Goal: Use online tool/utility: Utilize a website feature to perform a specific function

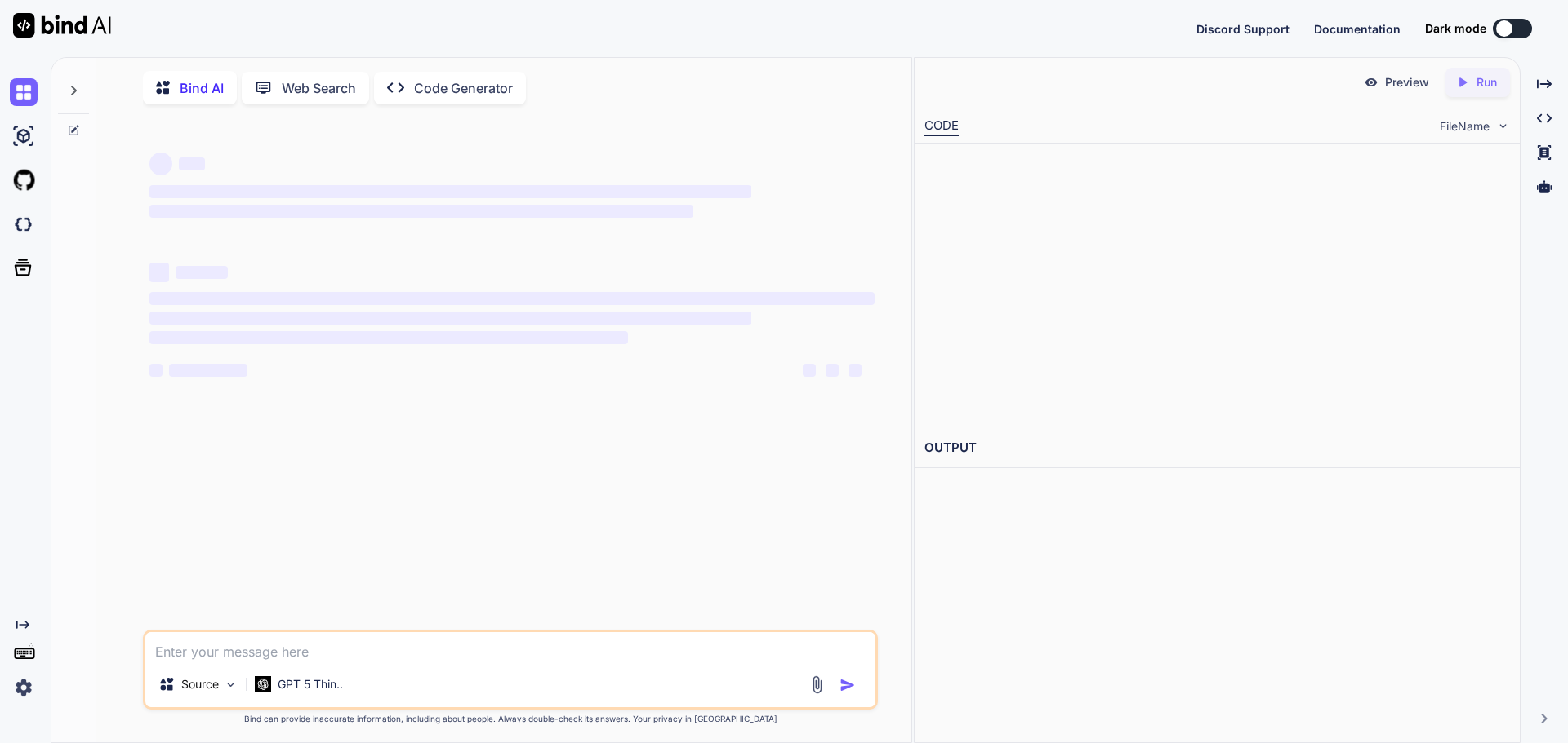
click at [316, 649] on textarea at bounding box center [510, 647] width 730 height 29
type textarea "P"
type textarea "x"
type textarea "Pl"
type textarea "x"
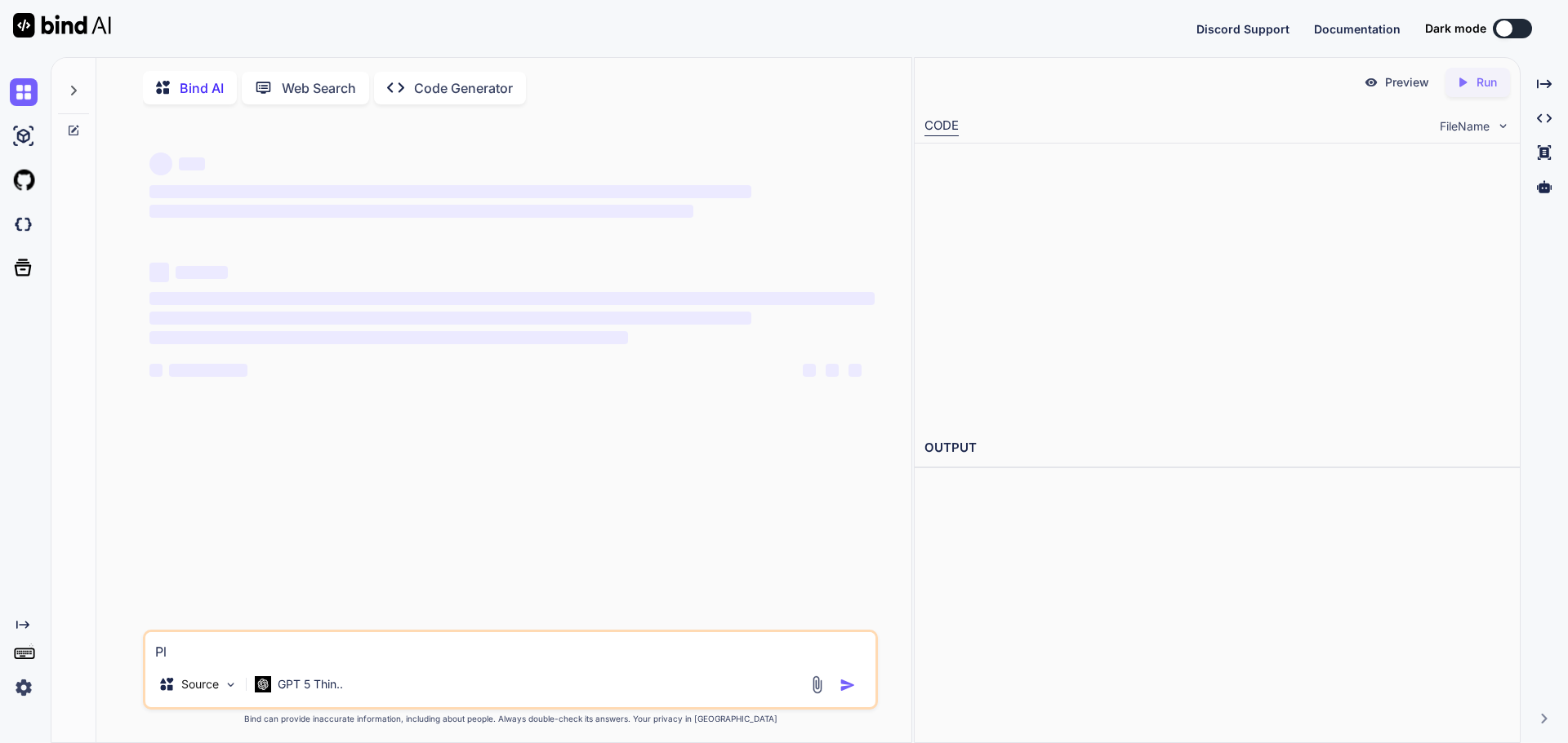
type textarea "Ple"
type textarea "x"
type textarea "Plea"
type textarea "x"
type textarea "Pleas"
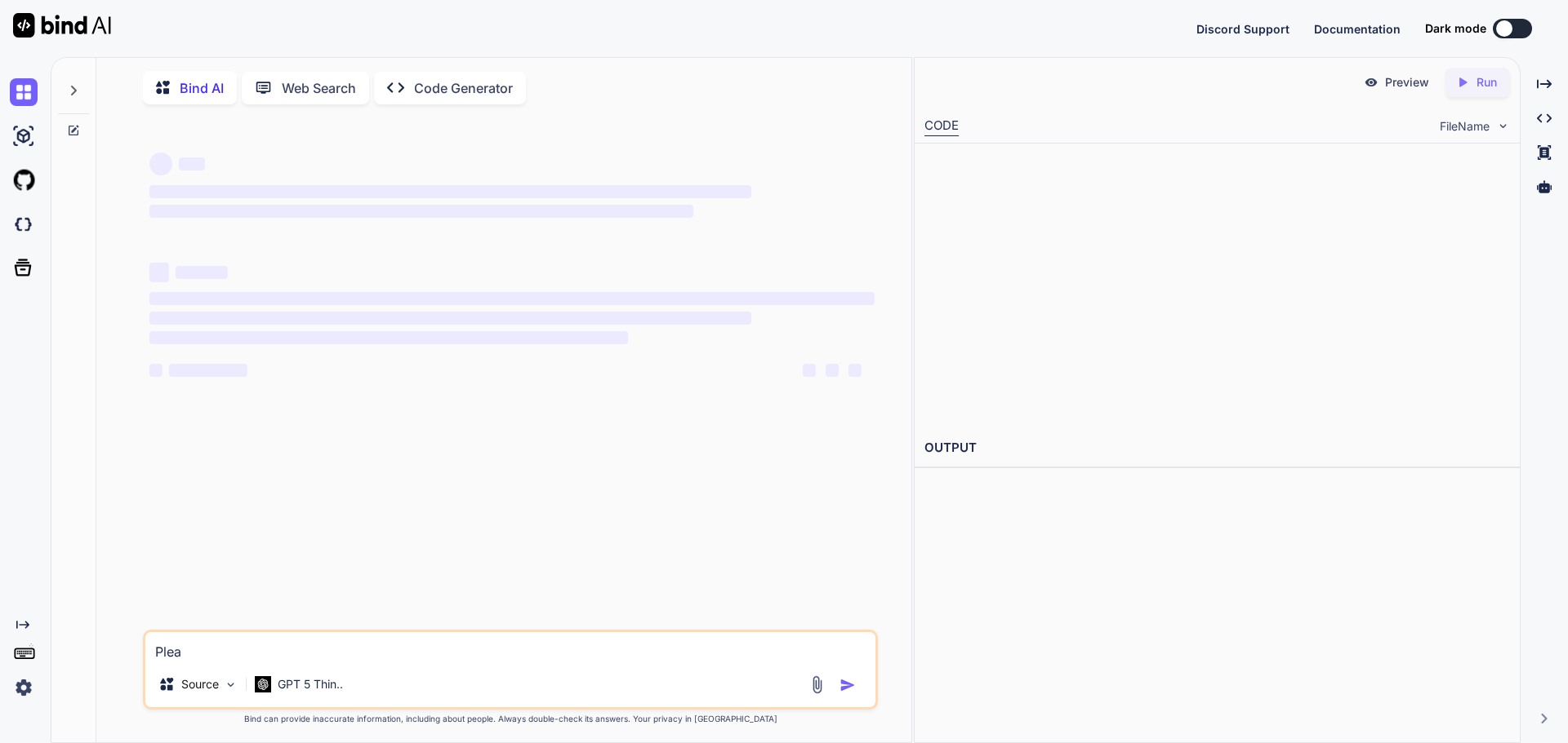
type textarea "x"
type textarea "Please"
type textarea "x"
type textarea "Please"
type textarea "x"
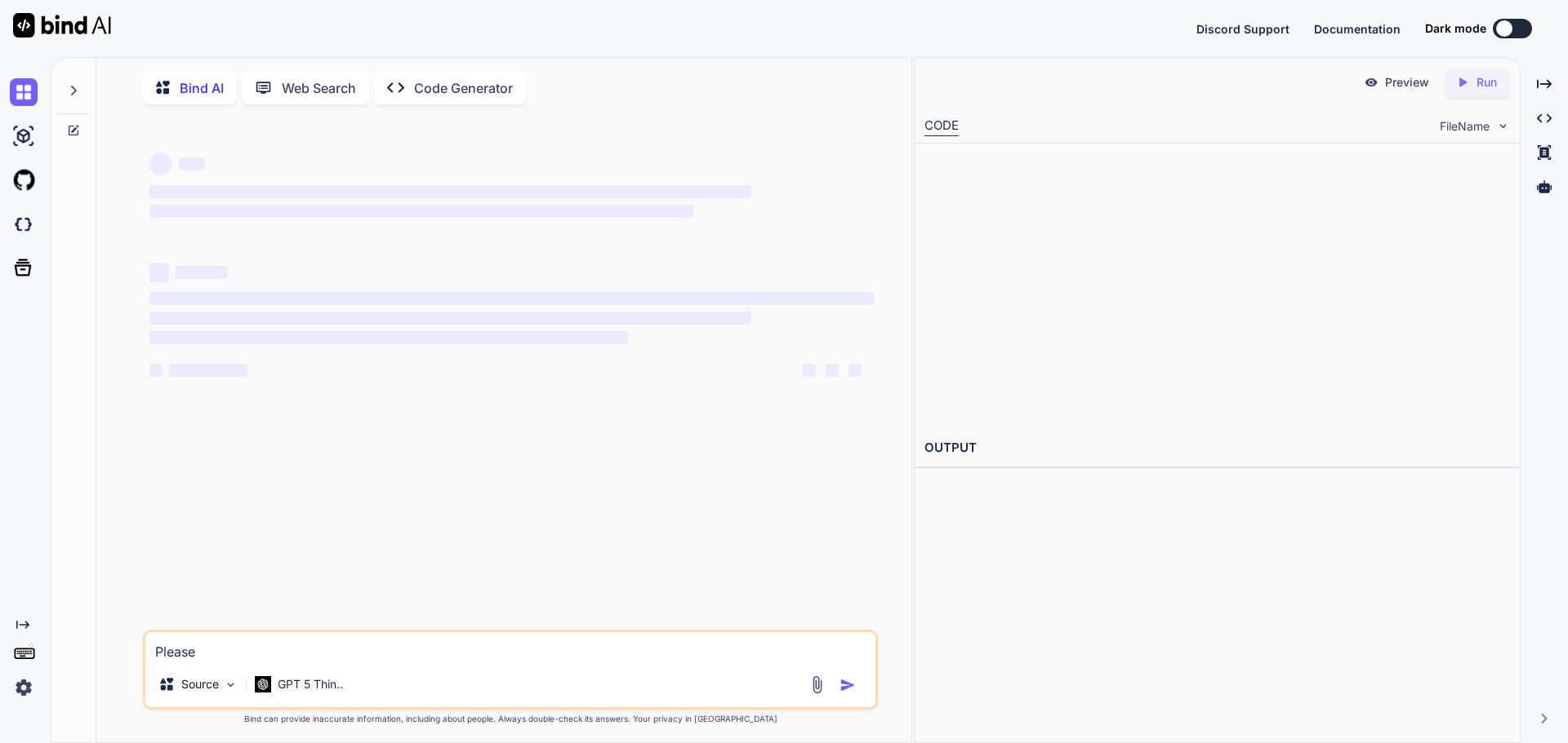
type textarea "Please m"
type textarea "x"
type textarea "Please ma"
type textarea "x"
type textarea "Please mak"
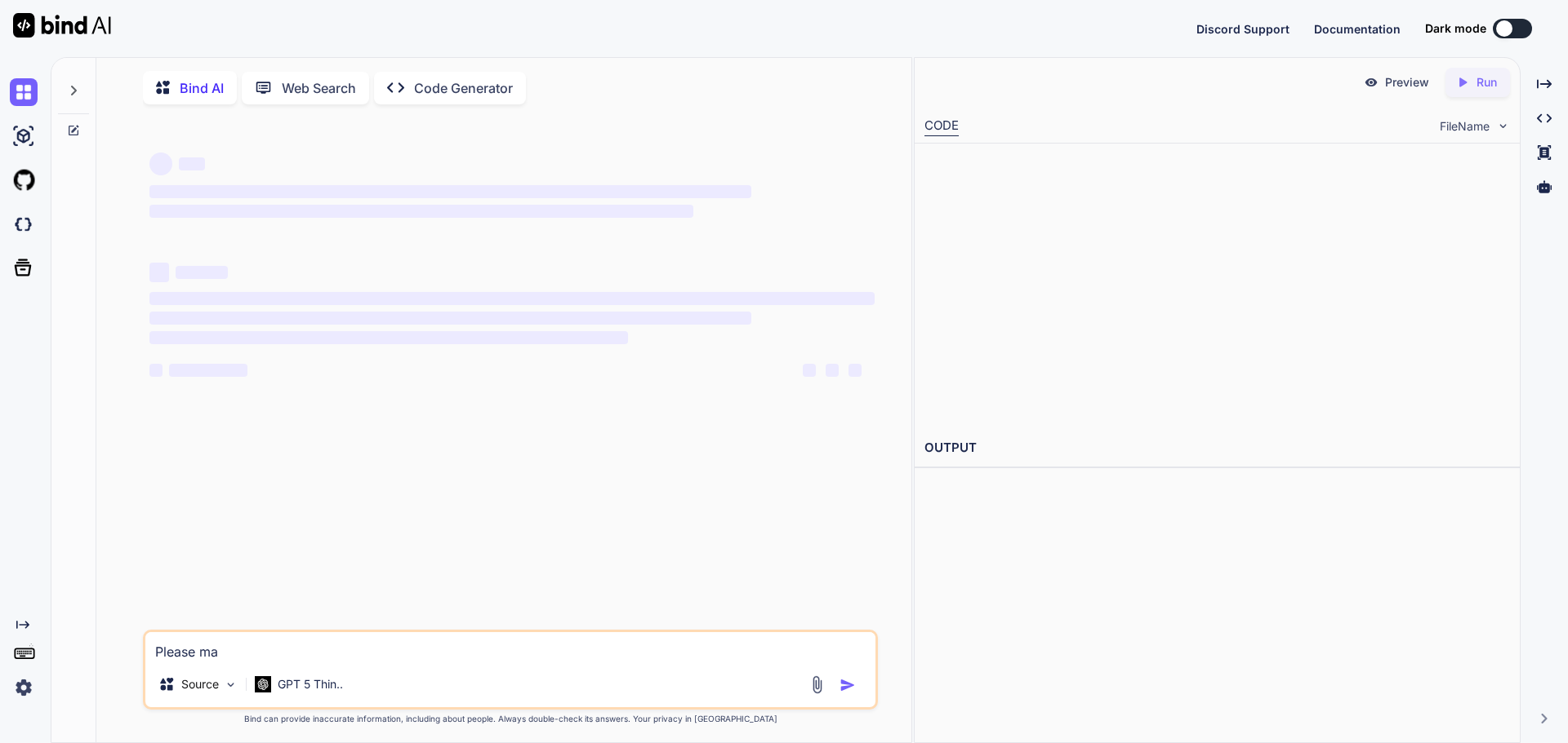
type textarea "x"
type textarea "Please make"
type textarea "x"
type textarea "Please make"
type textarea "x"
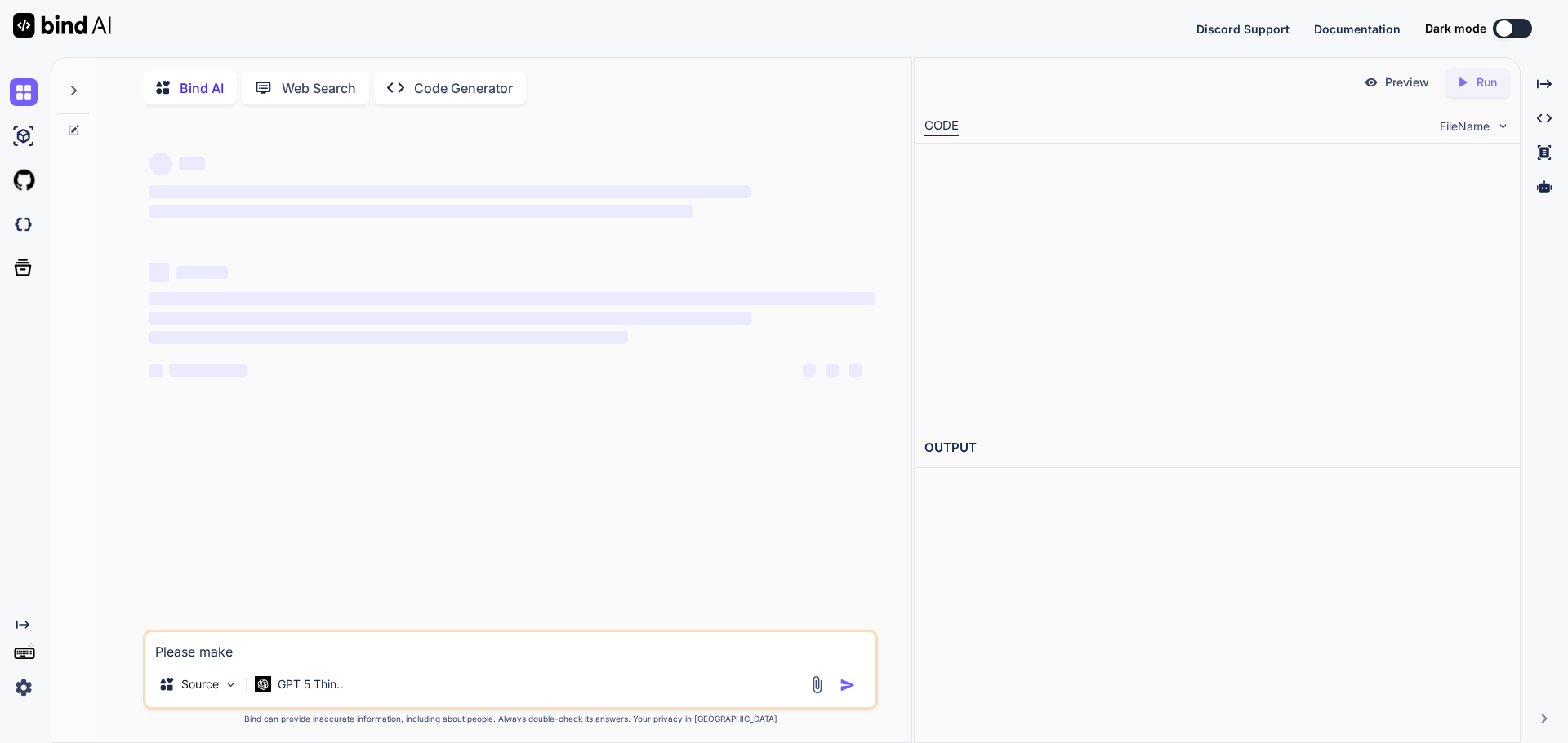
type textarea "Please make"
type textarea "x"
type textarea "Please mak"
type textarea "x"
type textarea "Please ma"
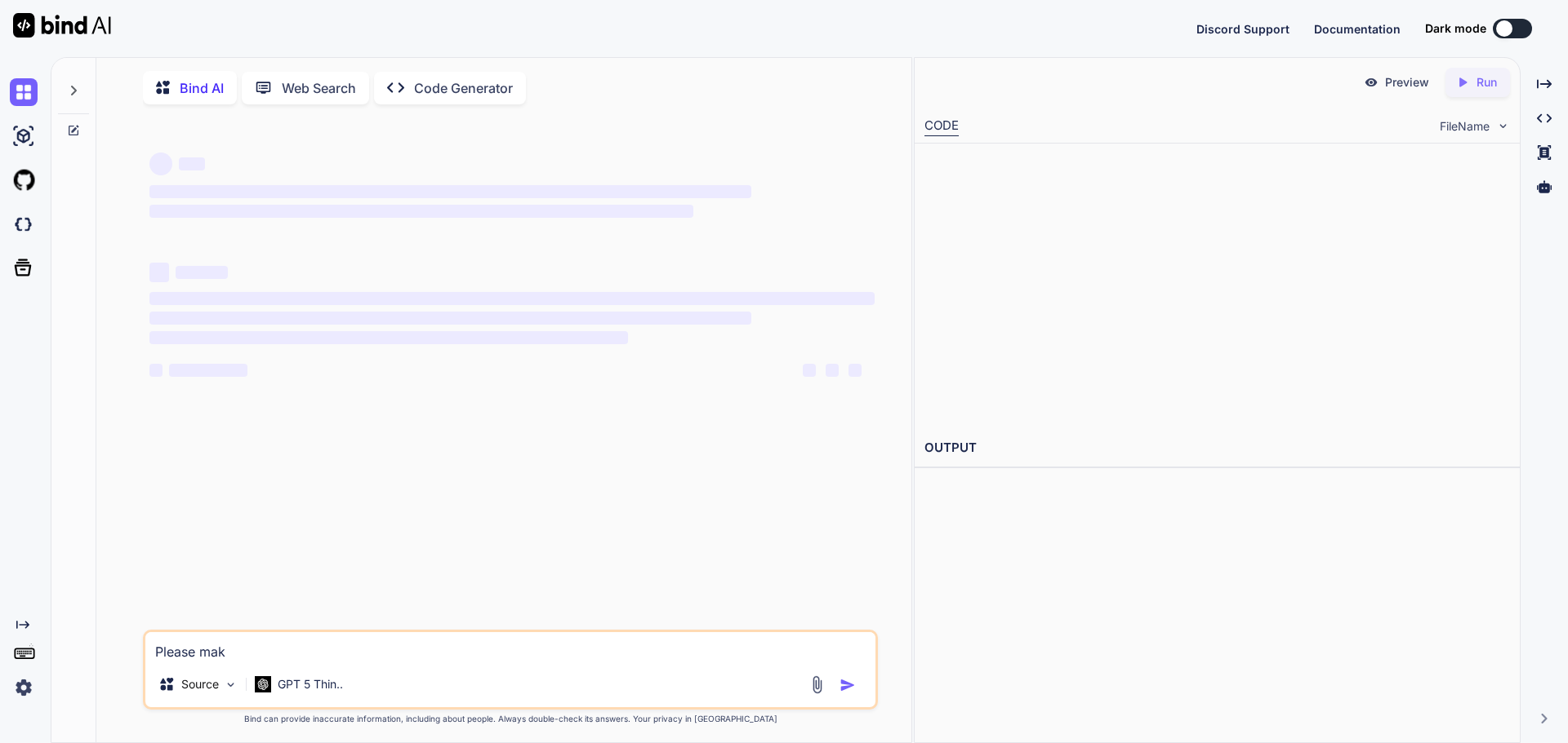
type textarea "x"
type textarea "Please m"
type textarea "x"
type textarea "Please"
type textarea "x"
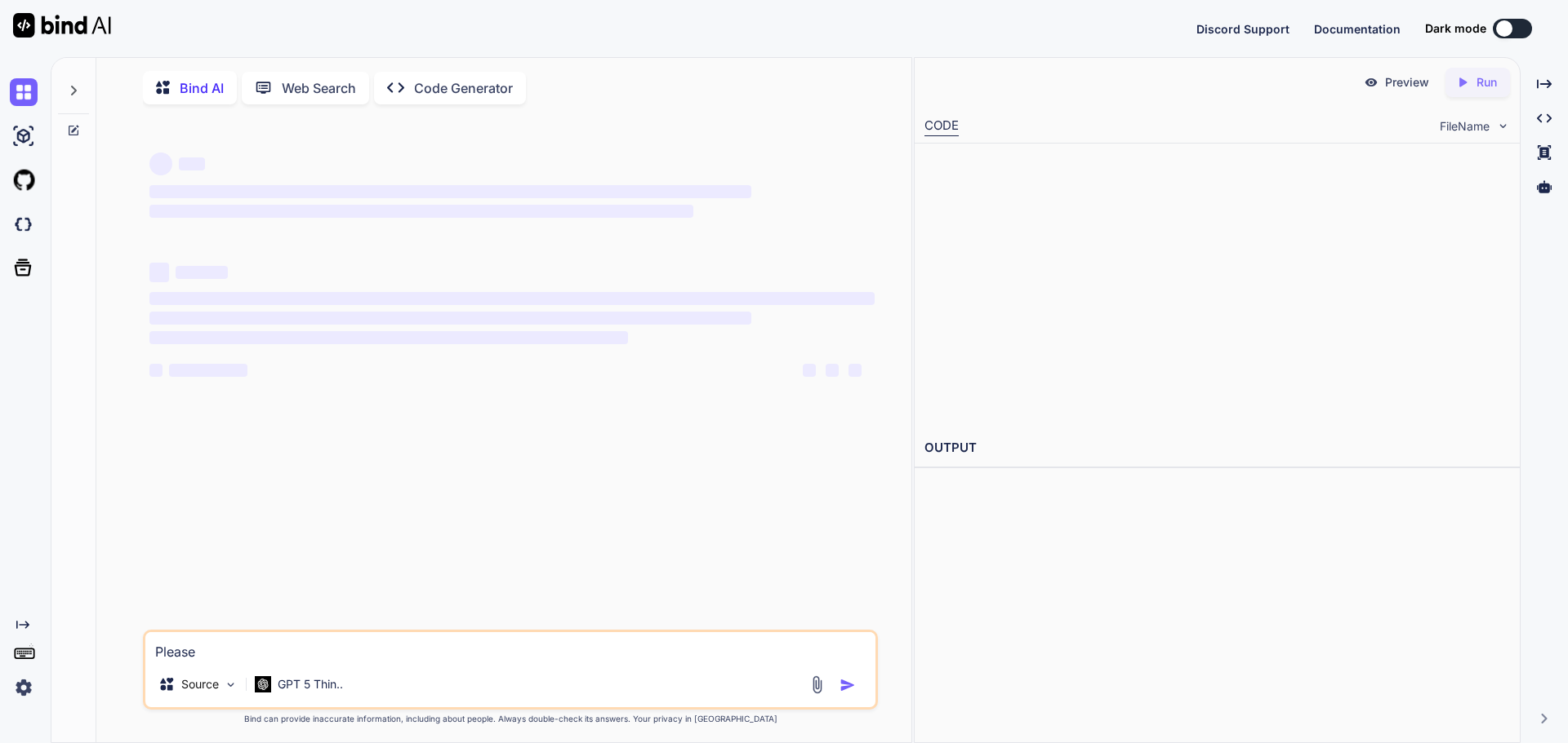
type textarea "Please"
type textarea "x"
type textarea "Pleaser"
type textarea "x"
type textarea "Pleasere"
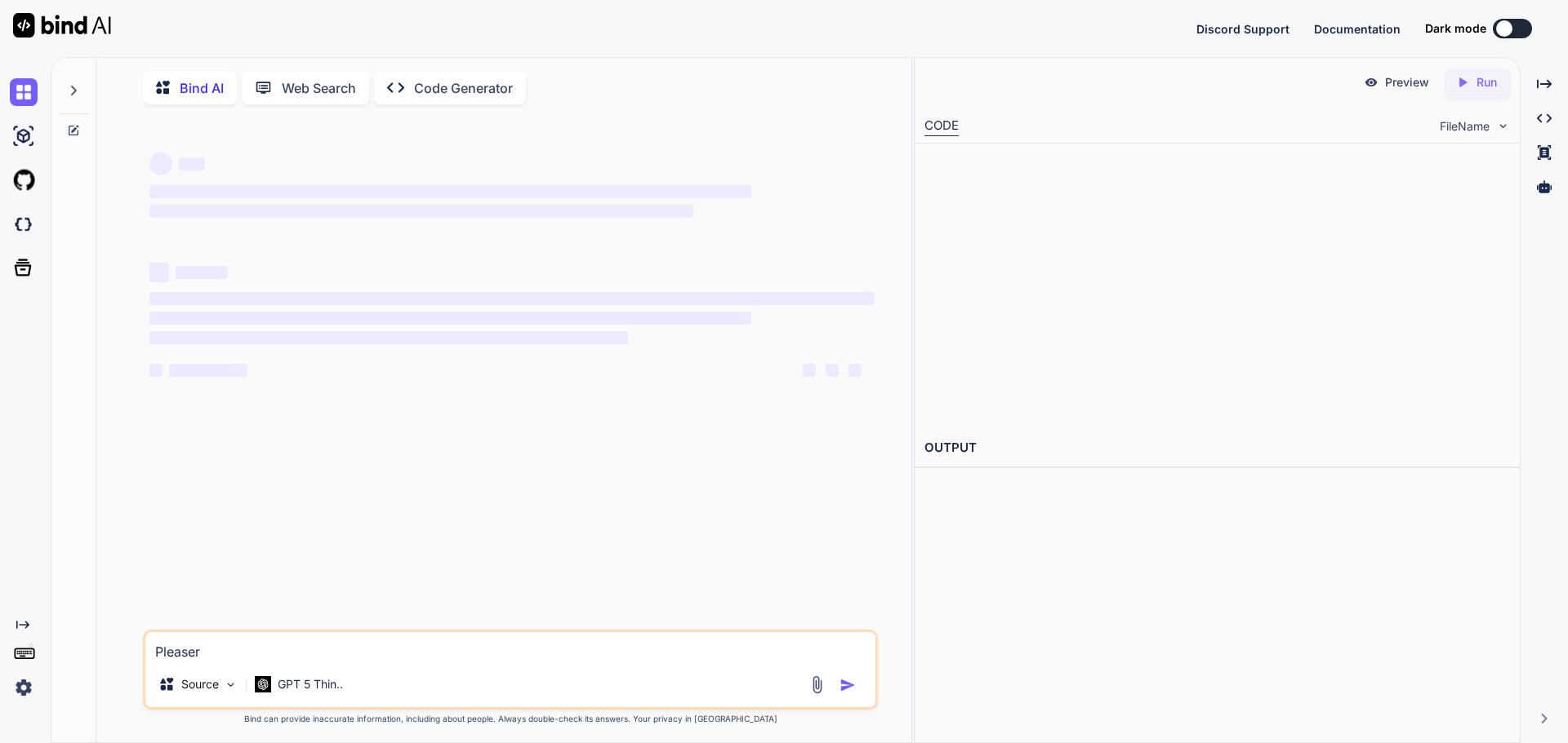
type textarea "x"
type textarea "Pleaser"
type textarea "x"
type textarea "Please"
type textarea "x"
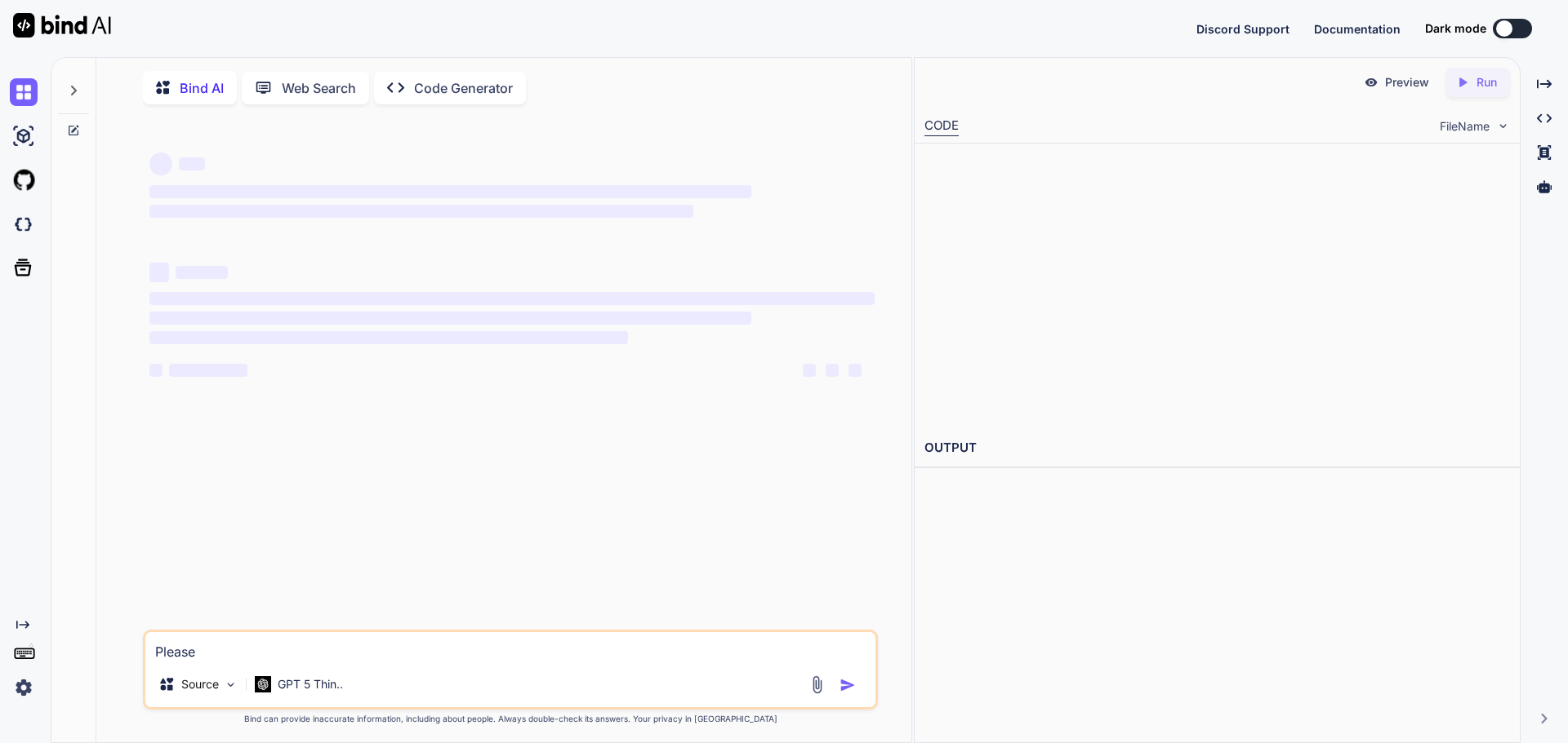
type textarea "Please"
type textarea "x"
type textarea "Please r"
type textarea "x"
type textarea "Please re"
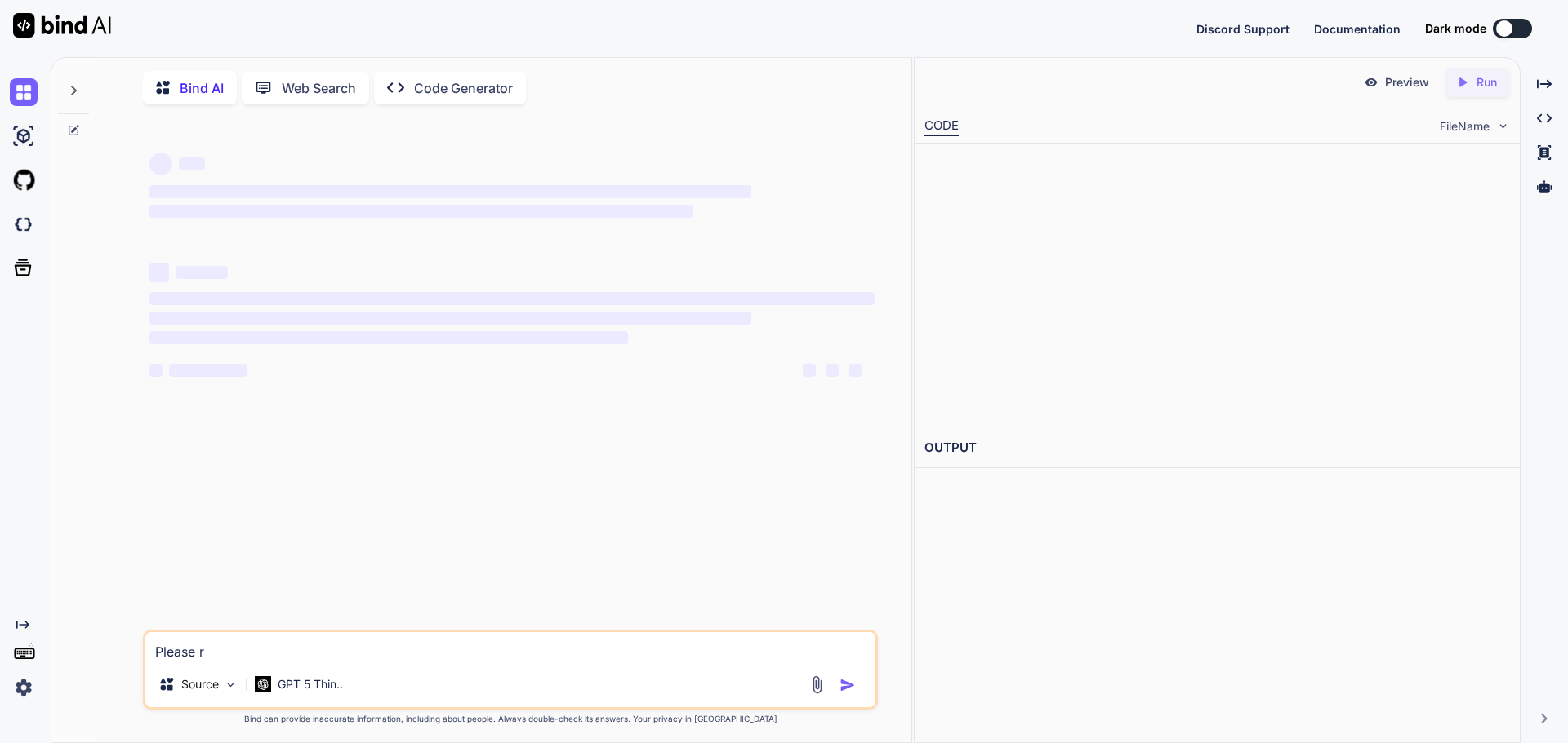
type textarea "x"
type textarea "Please rew"
type textarea "x"
type textarea "Please rewo"
type textarea "x"
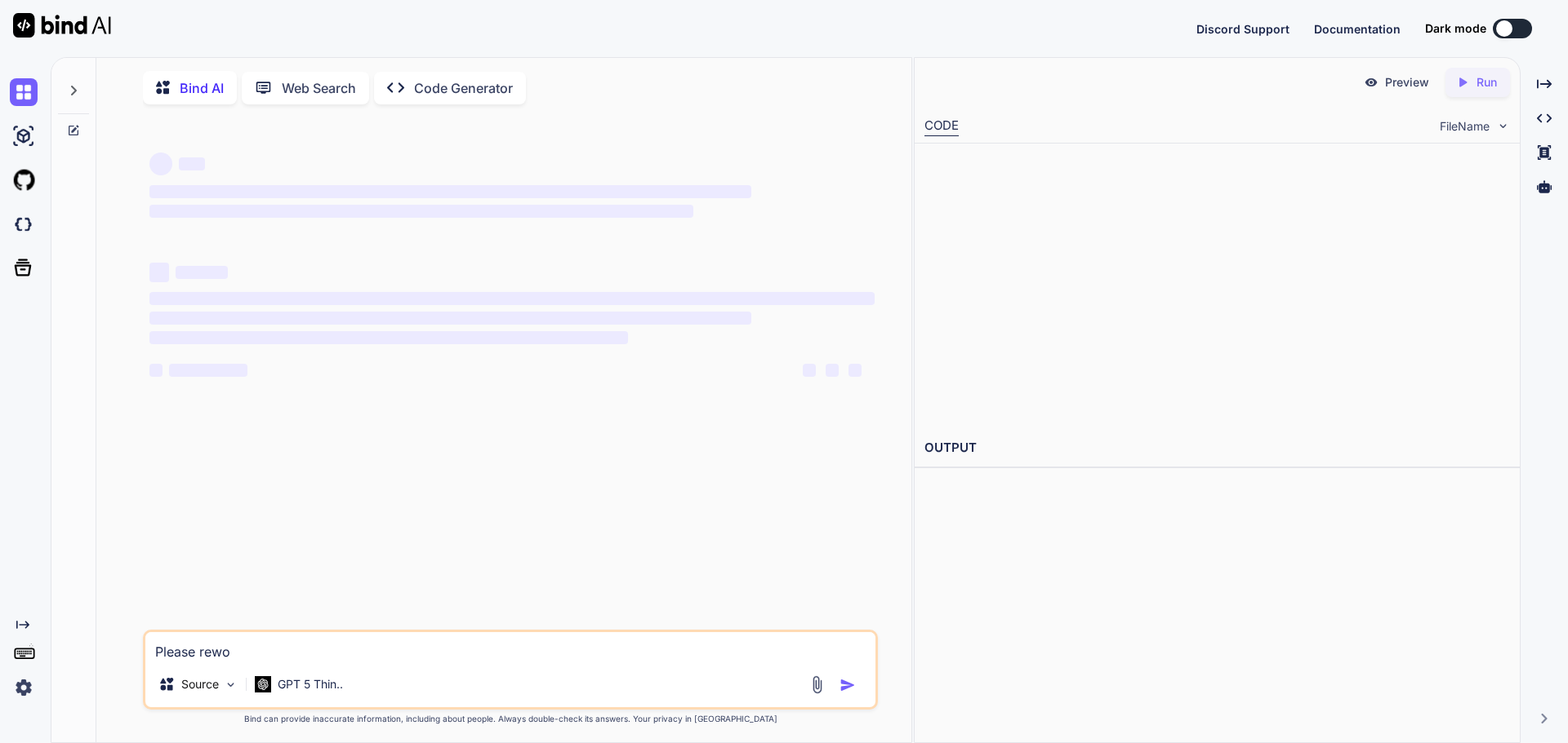
type textarea "Please rewor"
type textarea "x"
type textarea "Please reword"
type textarea "x"
type textarea "Please reword"
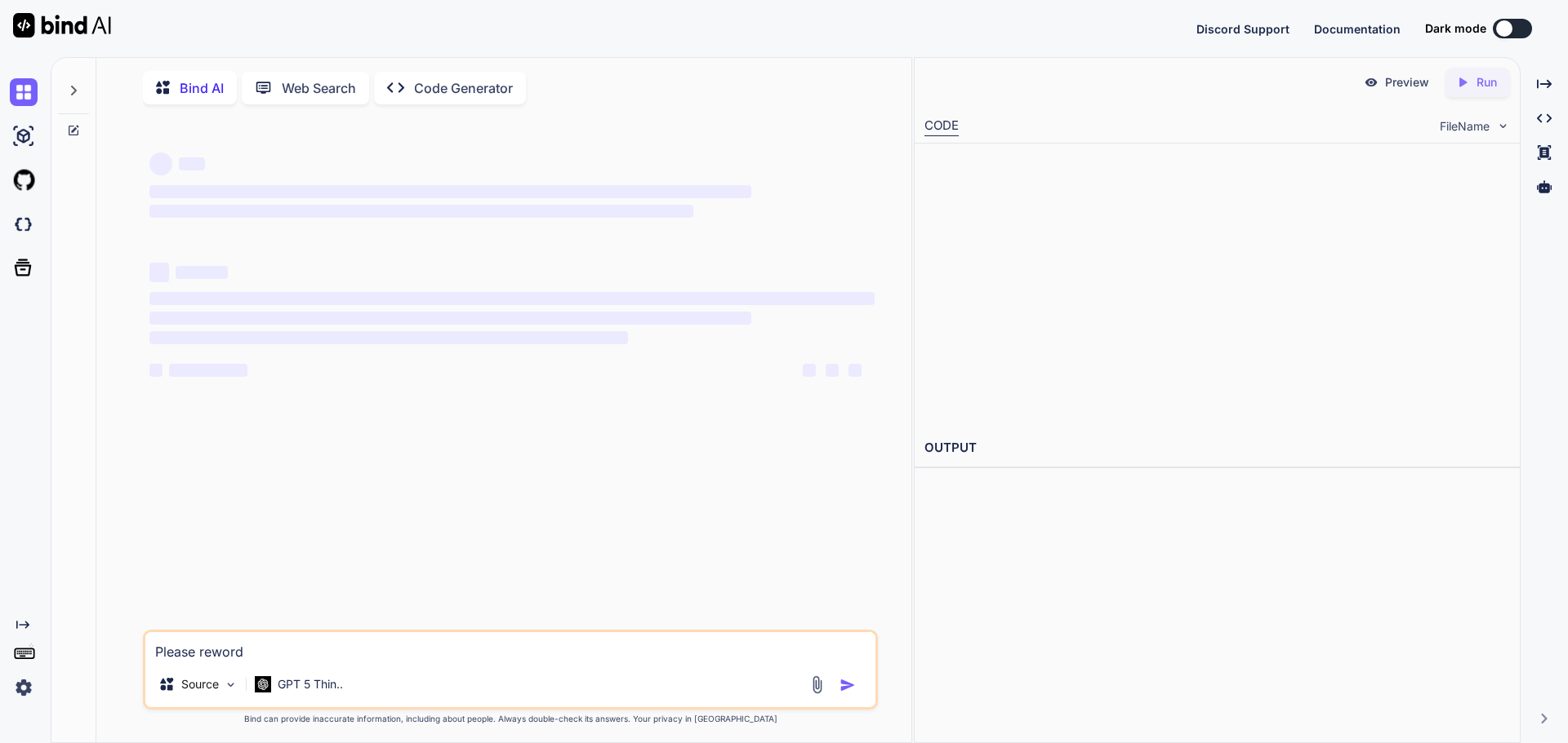
type textarea "x"
type textarea "Please reword t"
type textarea "x"
type textarea "Please reword th"
type textarea "x"
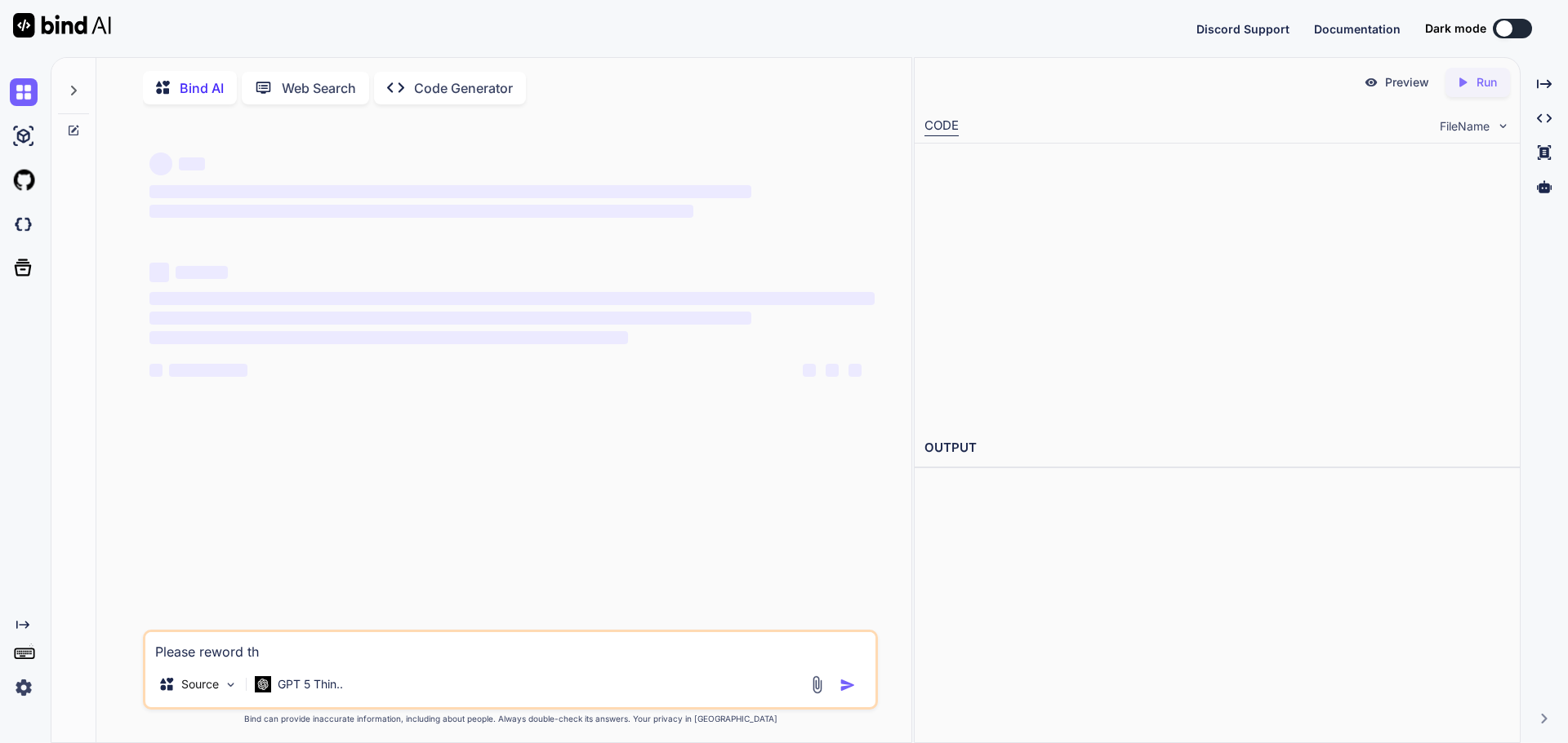
type textarea "Please reword thi"
type textarea "x"
type textarea "Please reword this"
type textarea "x"
type textarea "Please reword this"
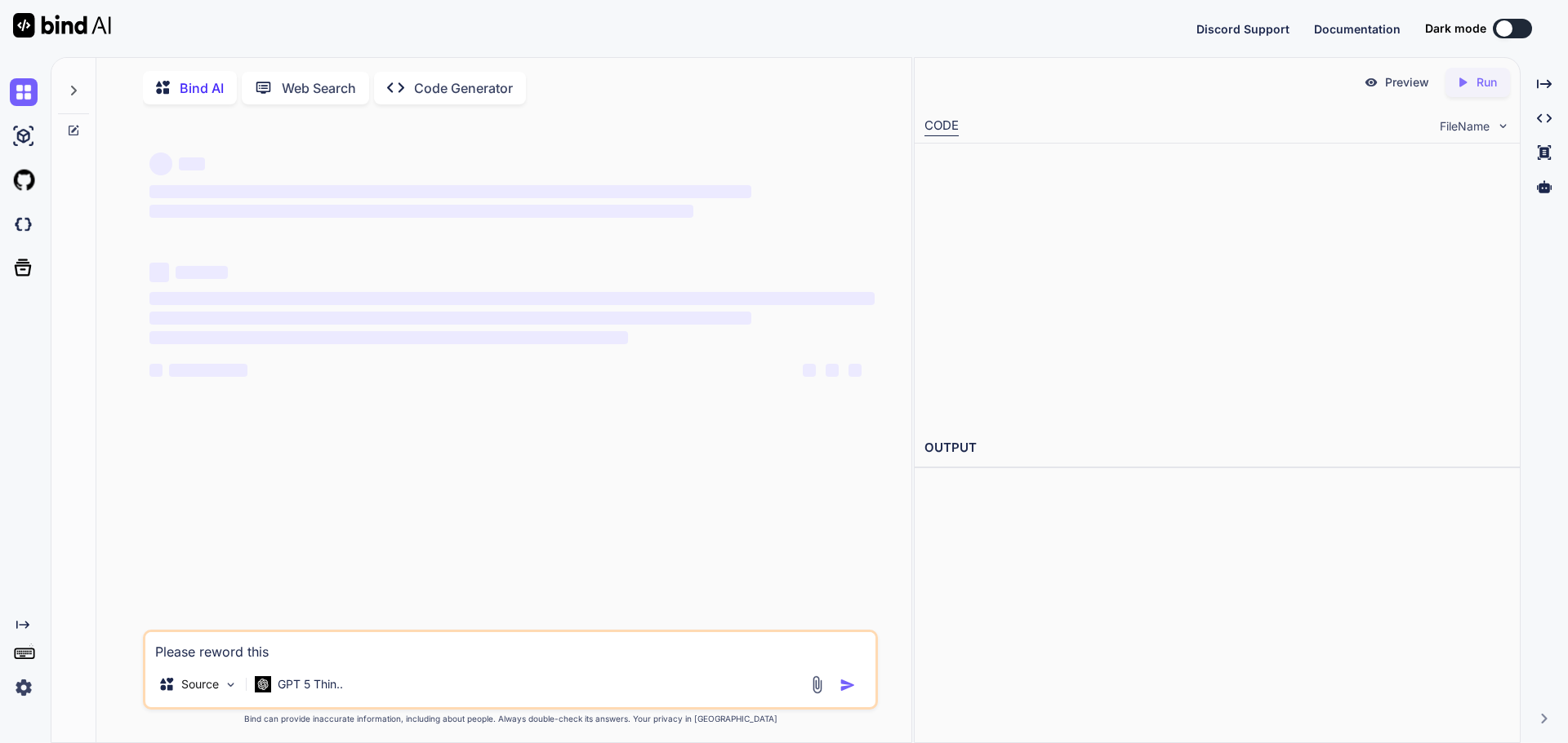
type textarea "x"
type textarea "Please reword this r"
type textarea "x"
type textarea "Please reword this re"
type textarea "x"
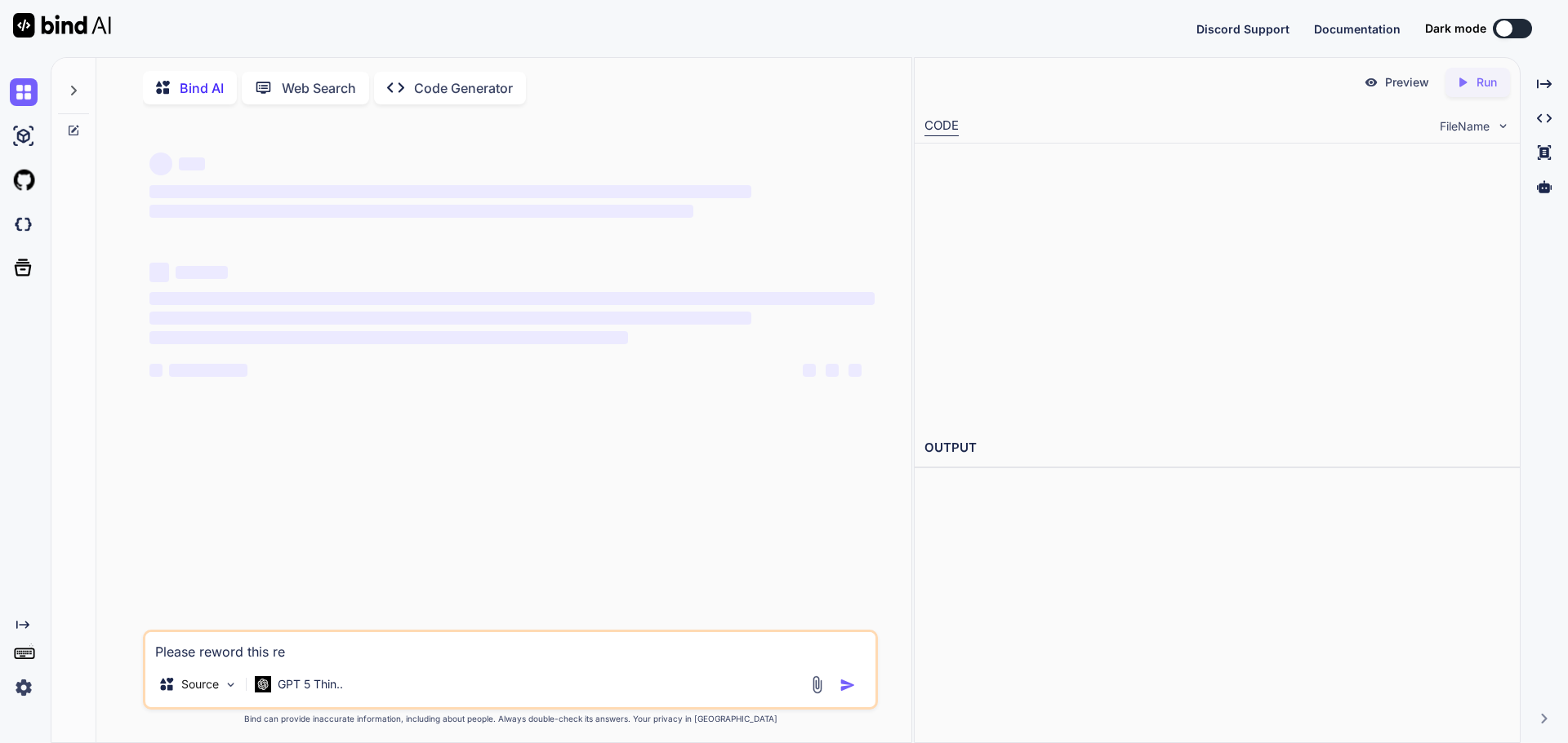
type textarea "Please reword this res"
type textarea "x"
type textarea "Please reword this resp"
type textarea "x"
type textarea "Please reword this respo"
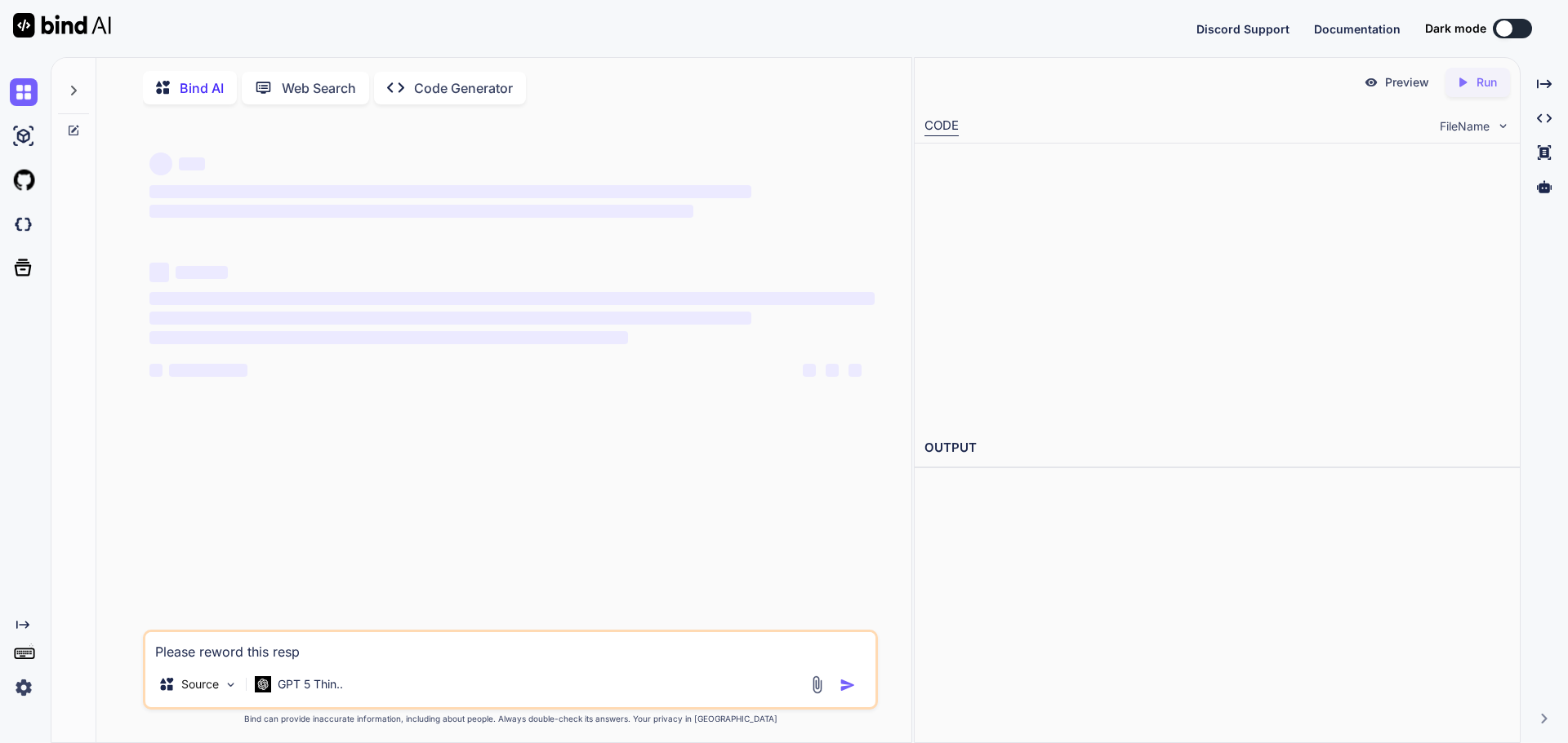
type textarea "x"
type textarea "Please reword this respon"
type textarea "x"
type textarea "Please reword this respons"
type textarea "x"
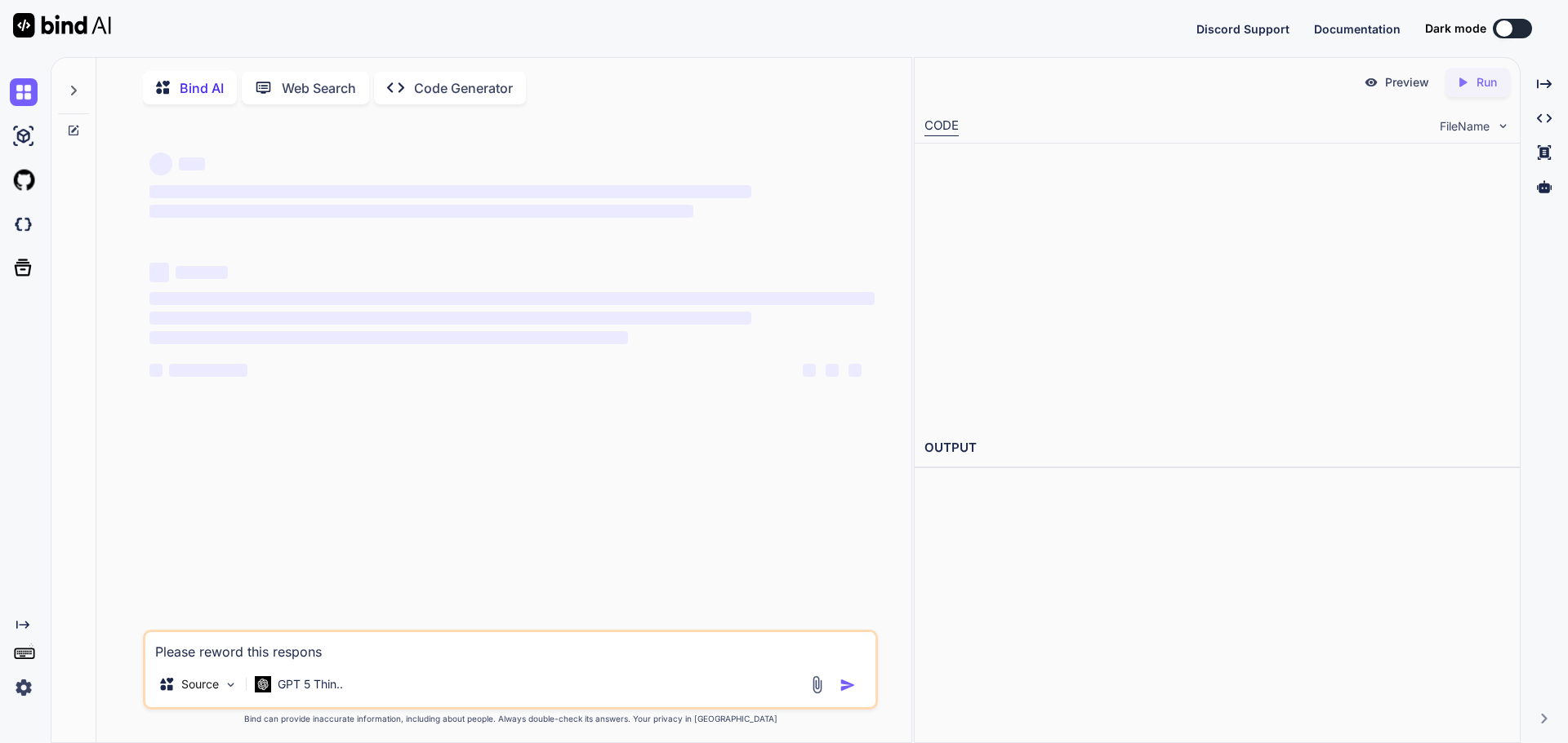
type textarea "Please reword this response"
type textarea "x"
type textarea "Please reword this response"
type textarea "x"
type textarea "Please reword this response a"
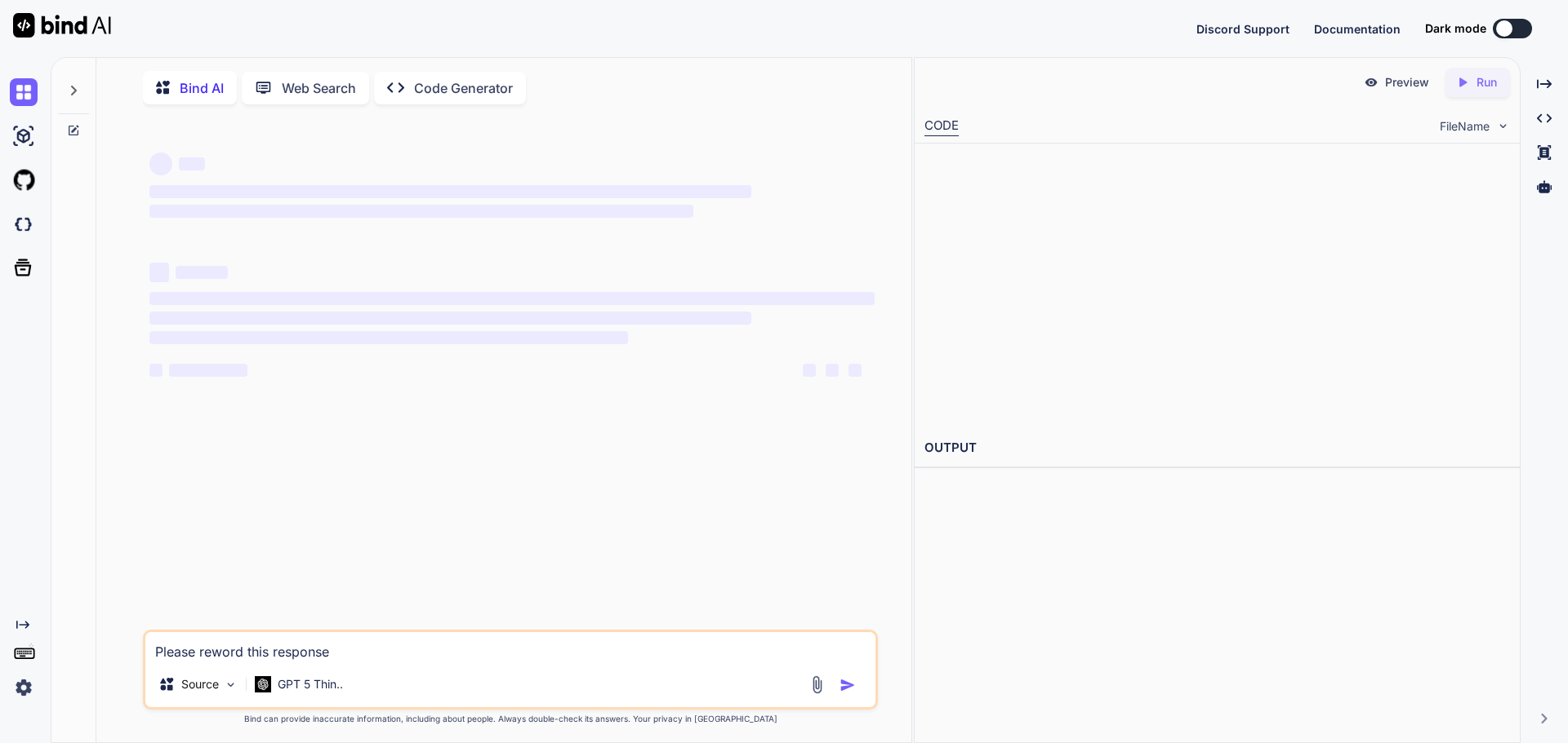
type textarea "x"
type textarea "Please reword this response as"
type textarea "x"
type textarea "Please reword this response as"
type textarea "x"
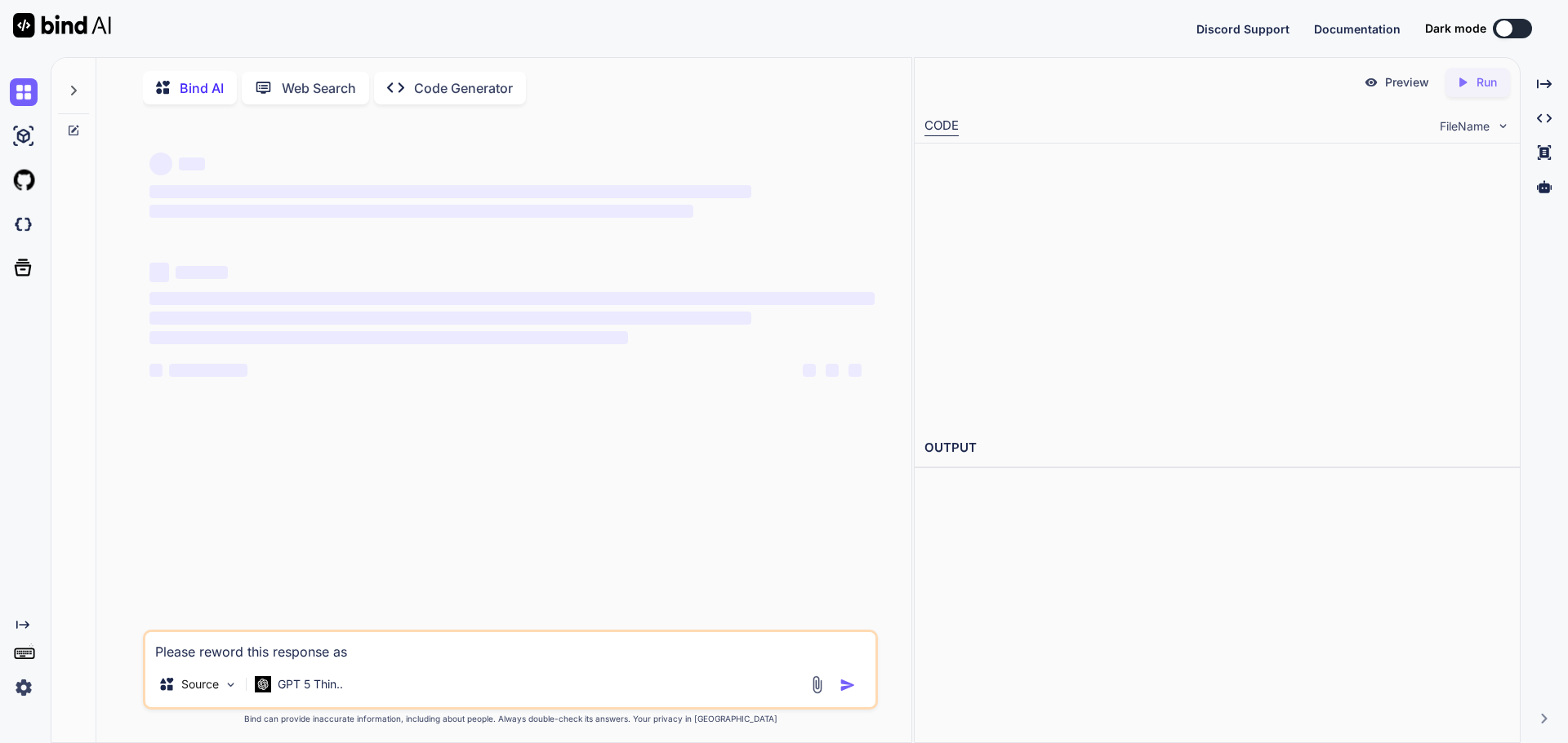
type textarea "Please reword this response as p"
type textarea "x"
type textarea "Please reword this response as pr"
type textarea "x"
type textarea "Please reword this response as pro"
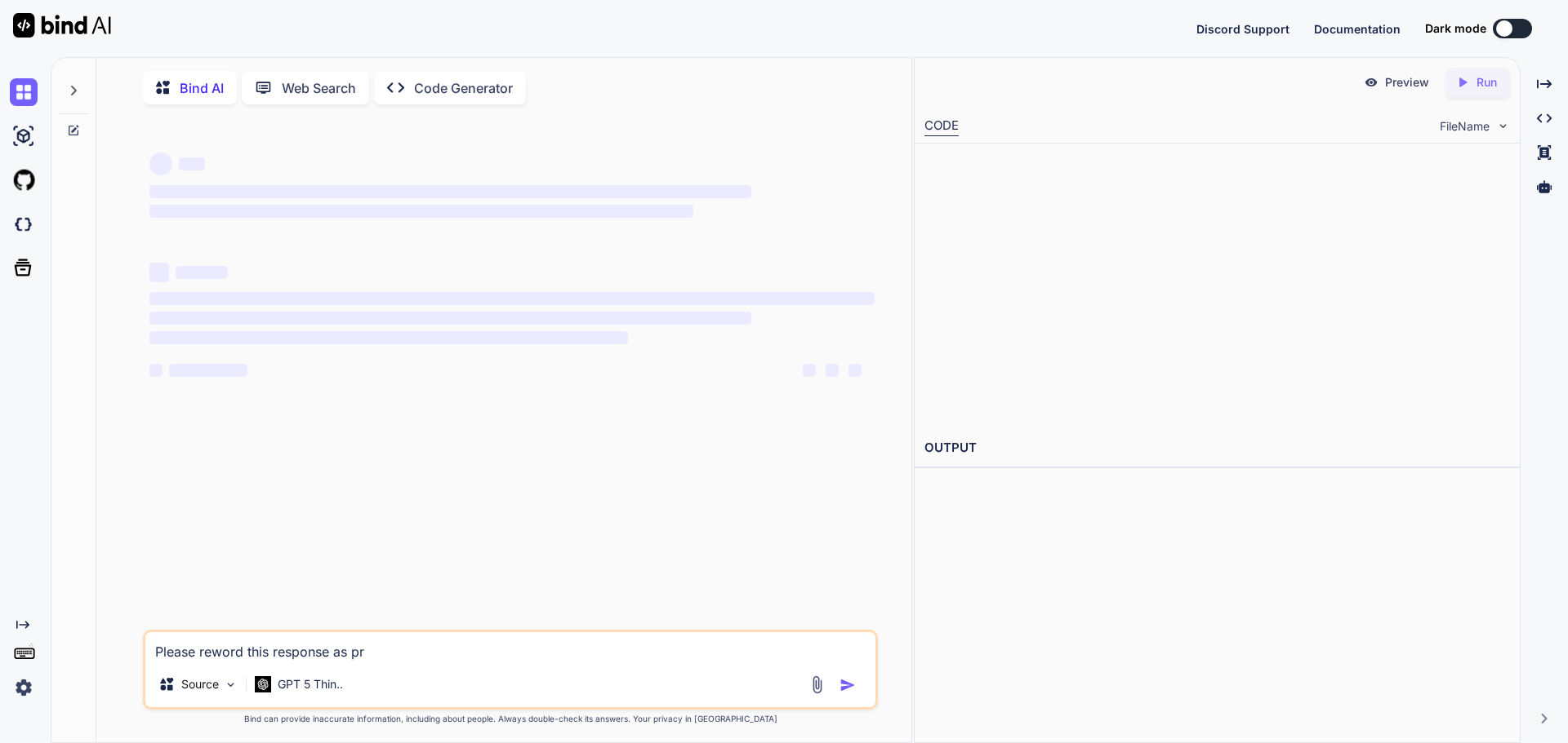
type textarea "x"
type textarea "Please reword this response as prof"
type textarea "x"
type textarea "Please reword this response as profe"
type textarea "x"
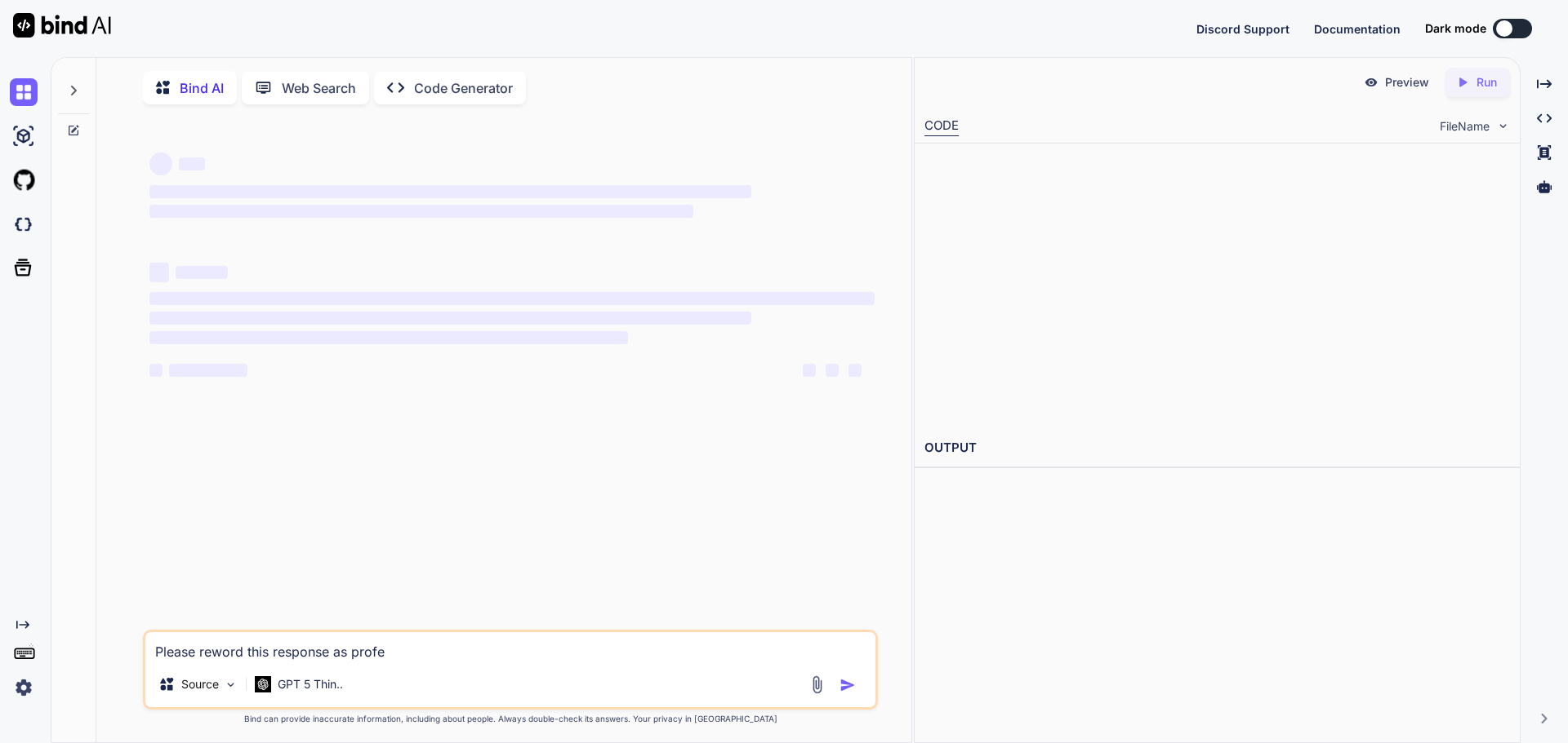
type textarea "Please reword this response as profes"
type textarea "x"
type textarea "Please reword this response as profess"
type textarea "x"
type textarea "Please reword this response as professi"
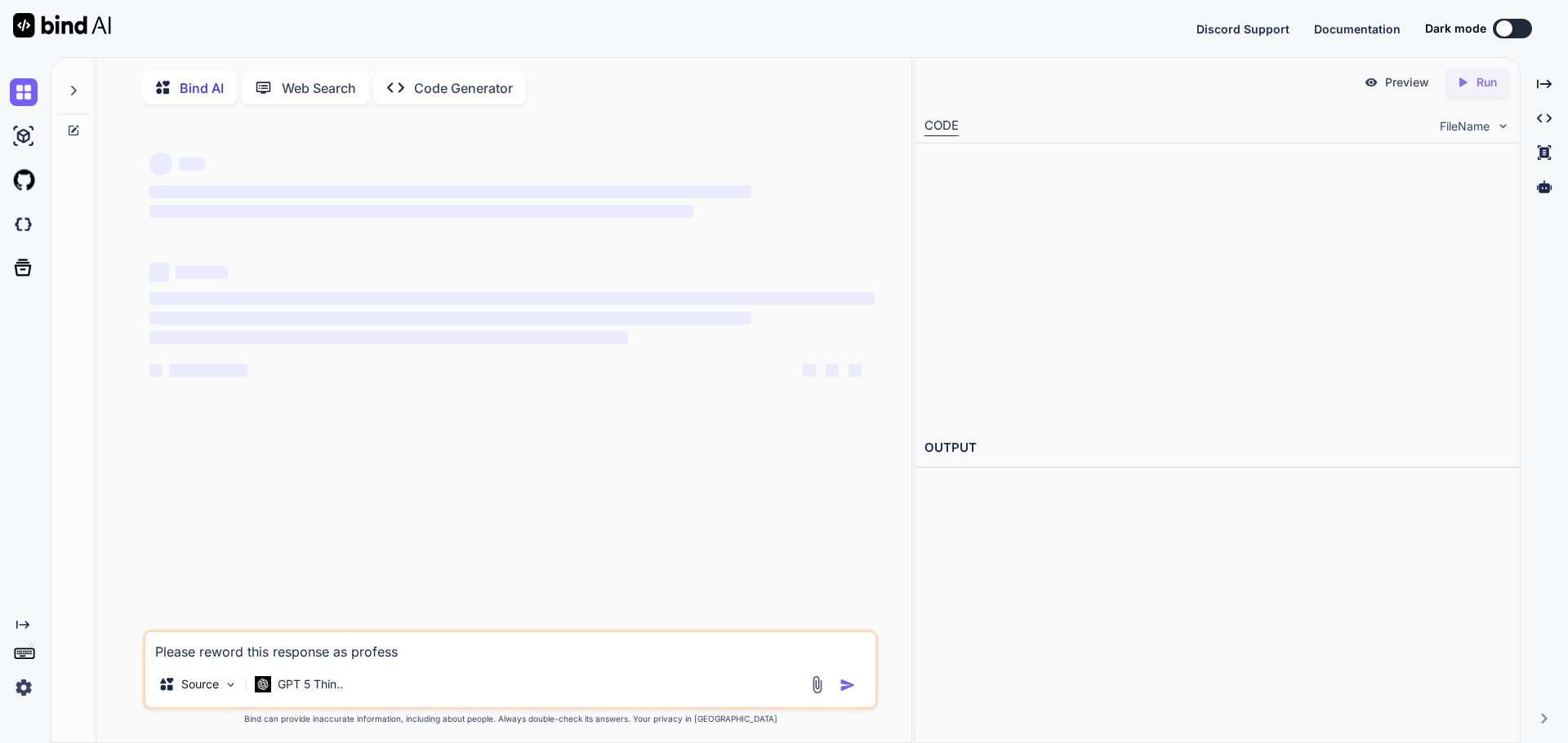
type textarea "x"
type textarea "Please reword this response as professio"
type textarea "x"
type textarea "Please reword this response as profession"
type textarea "x"
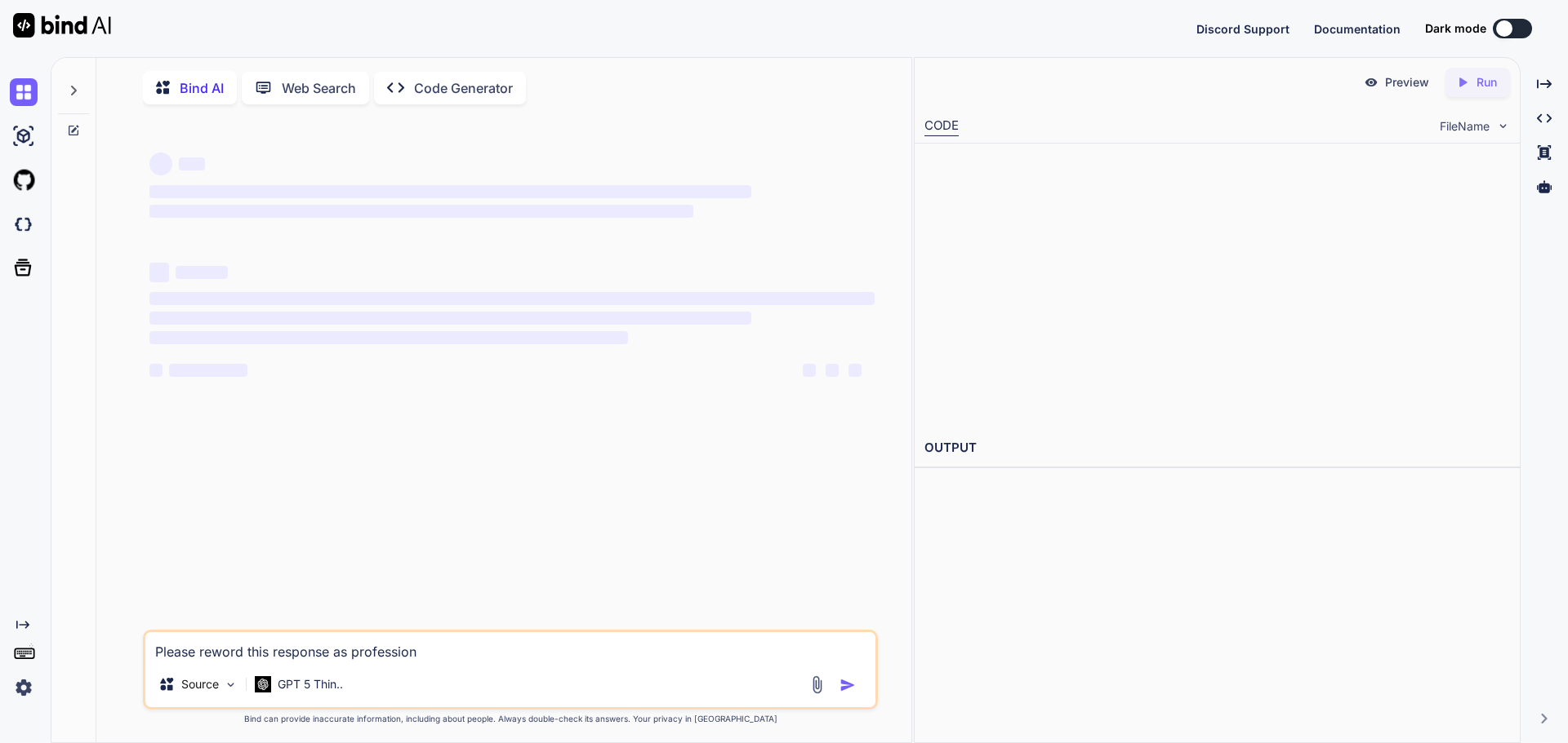
type textarea "Please reword this response as professiona"
type textarea "x"
type textarea "Please reword this response as professional"
type textarea "x"
type textarea "Please reword this response as professional"
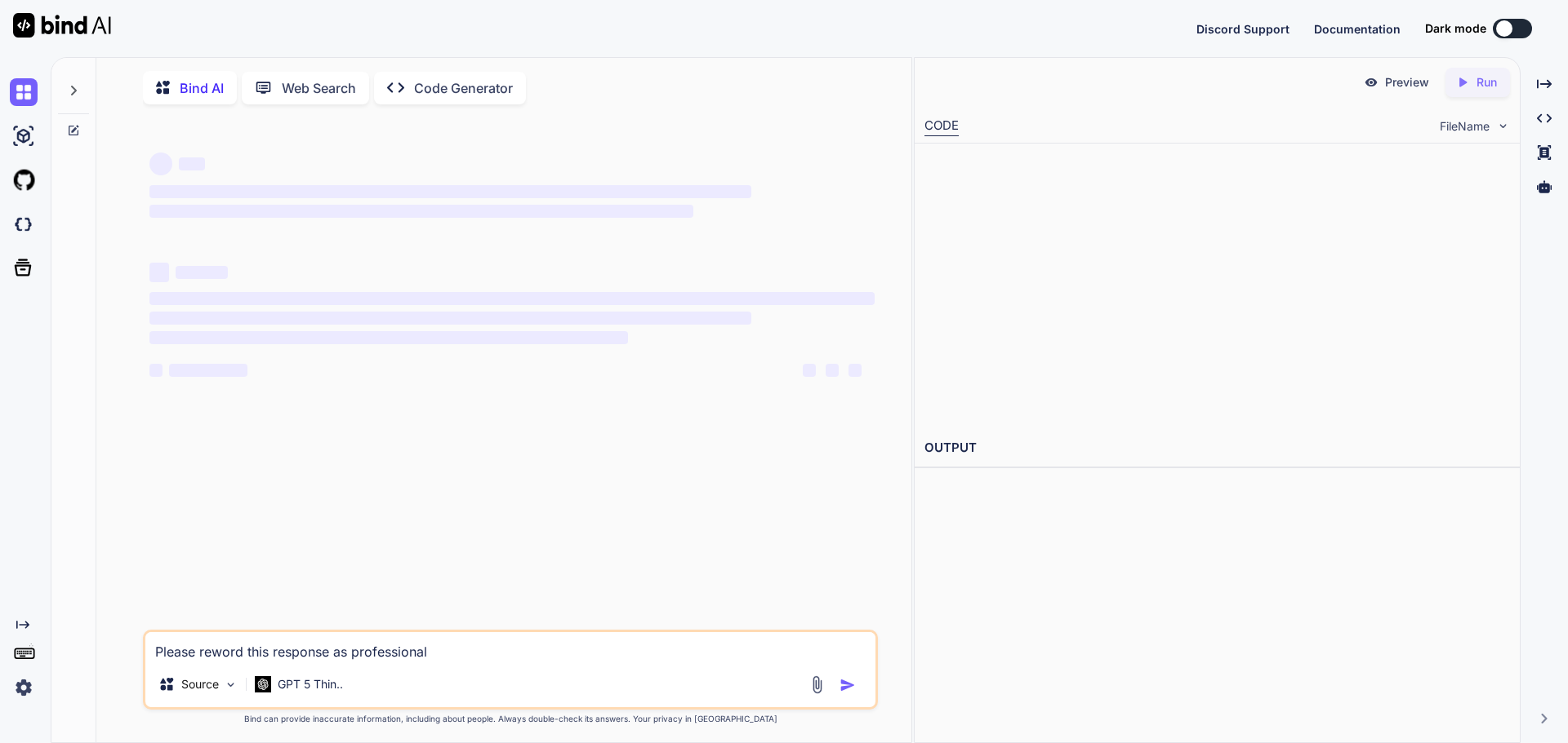
type textarea "x"
type textarea "Please reword this response as professional a"
type textarea "x"
type textarea "Please reword this response as professional"
type textarea "x"
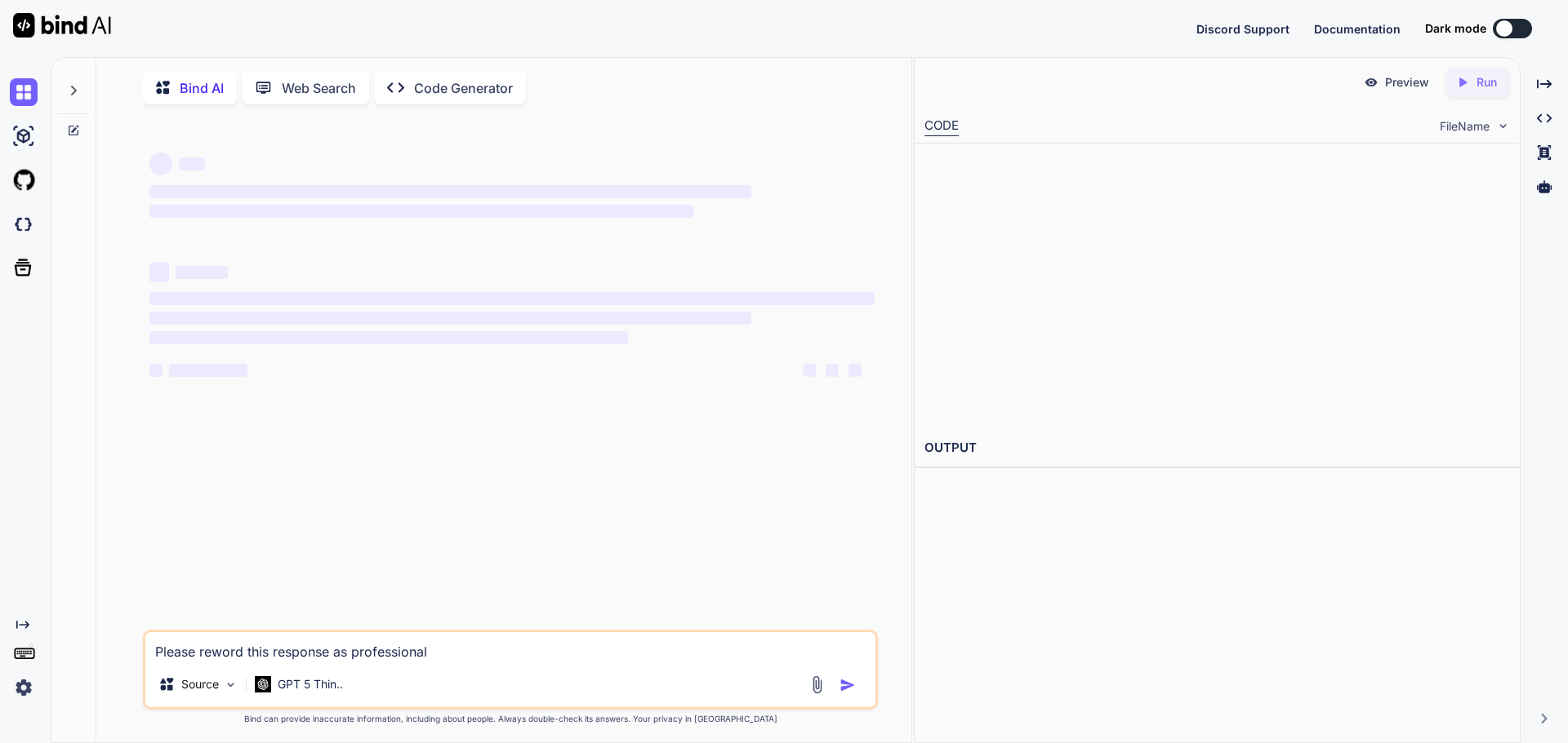
type textarea "Please reword this response as professional"
type textarea "x"
type textarea "Please reword this response as professional,"
type textarea "x"
type textarea "Please reword this response as professional,"
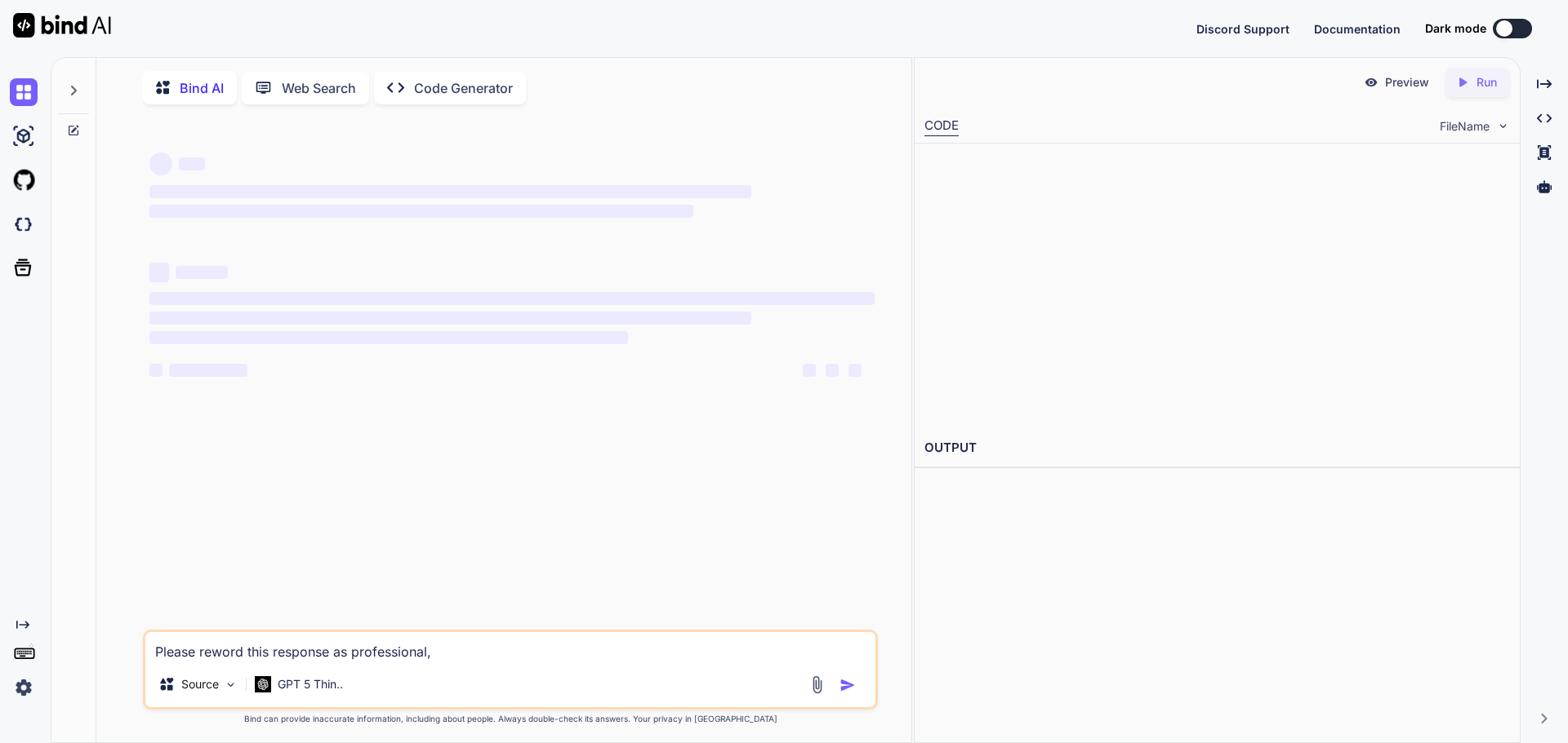
type textarea "x"
type textarea "Please reword this response as professional, c"
type textarea "x"
type textarea "Please reword this response as professional, co"
type textarea "x"
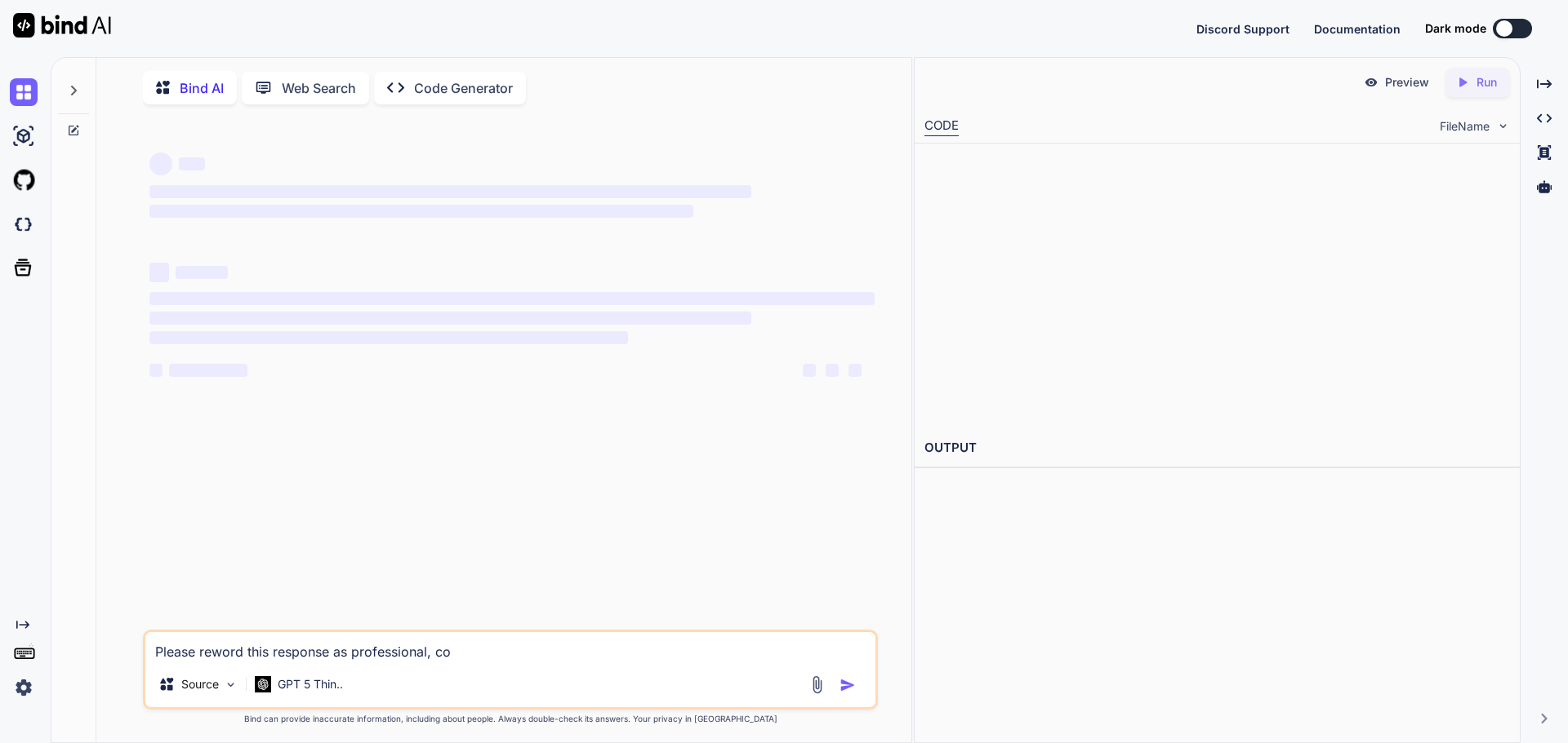
type textarea "Please reword this response as professional, con"
type textarea "x"
type textarea "Please reword this response as professional, conf"
type textarea "x"
type textarea "Please reword this response as professional, confu"
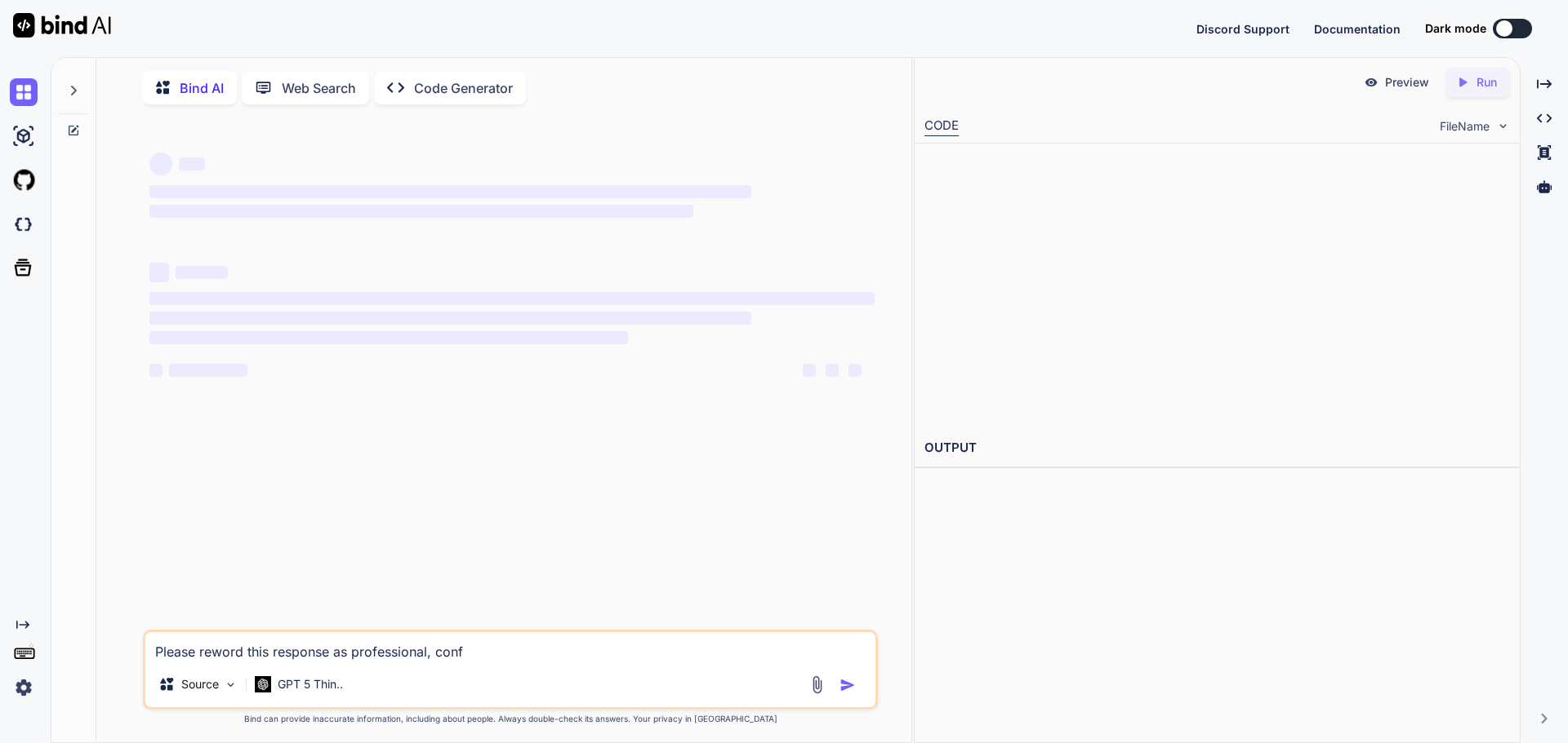
type textarea "x"
type textarea "Please reword this response as professional, confus"
type textarea "x"
type textarea "Please reword this response as professional, confuse"
type textarea "x"
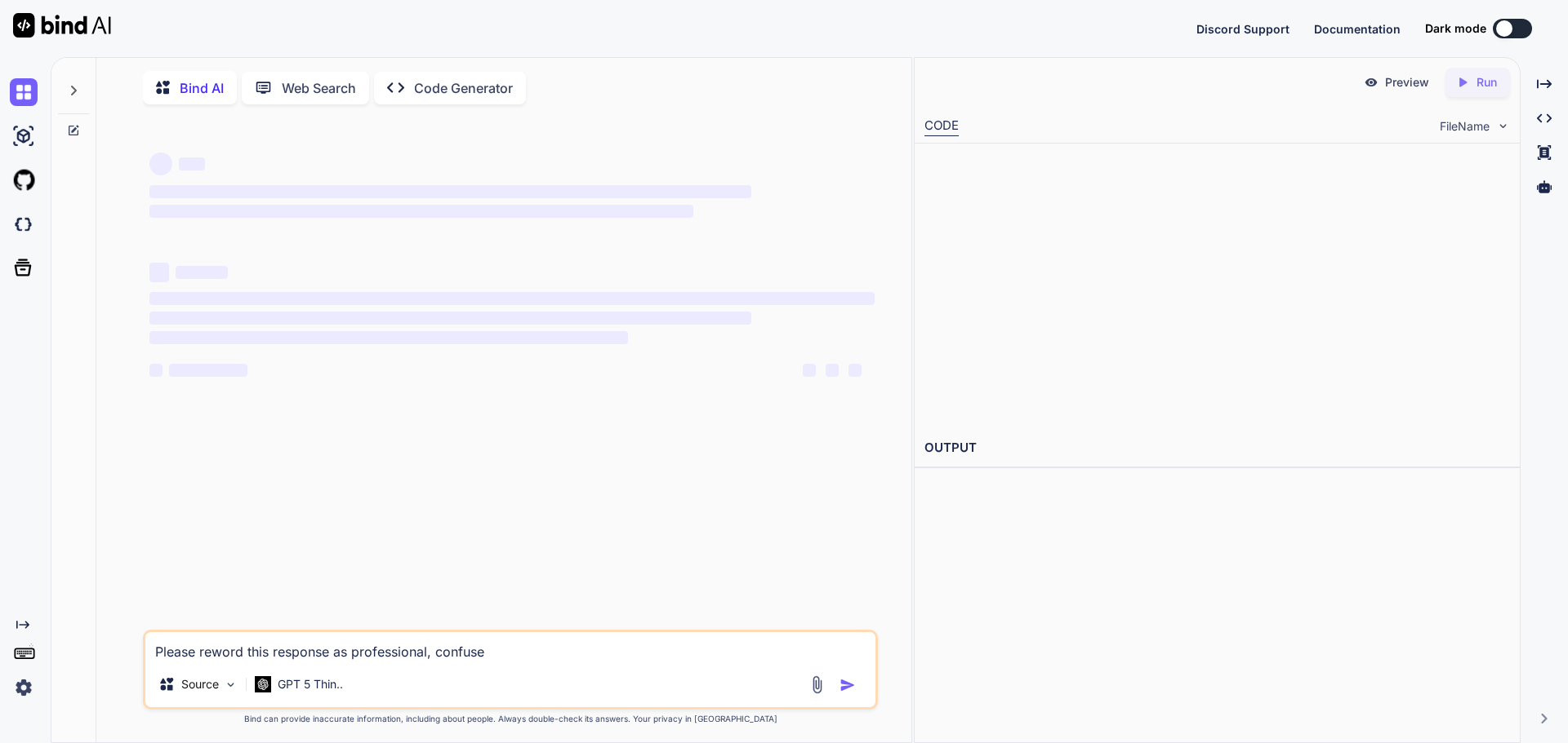
type textarea "Please reword this response as professional, confused"
type textarea "x"
type textarea "Please reword this response as professional, confused,"
type textarea "x"
type textarea "Please reword this response as professional, confused,"
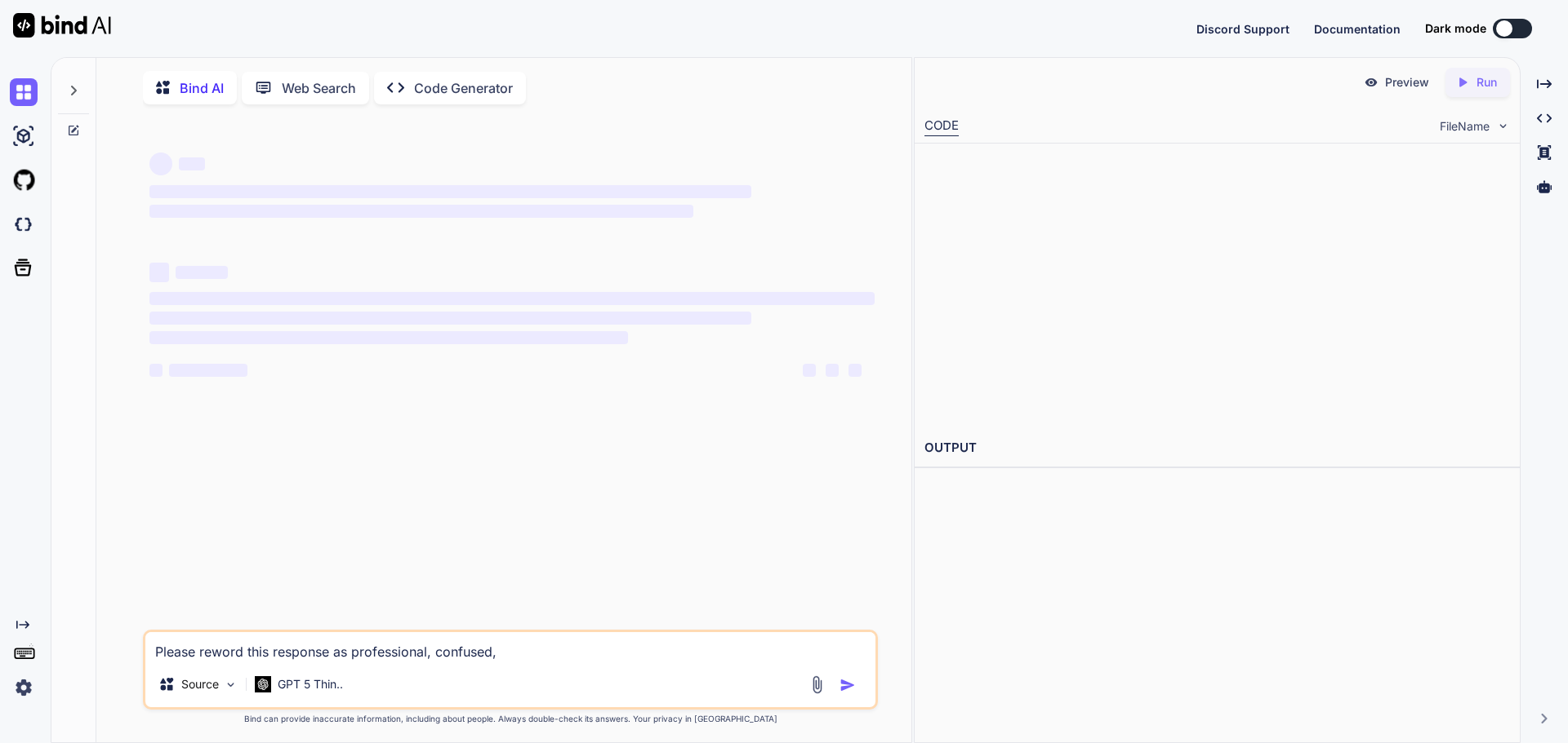
type textarea "x"
type textarea "Please reword this response as professional, confused, f"
type textarea "x"
type textarea "Please reword this response as professional, confused, fe"
type textarea "x"
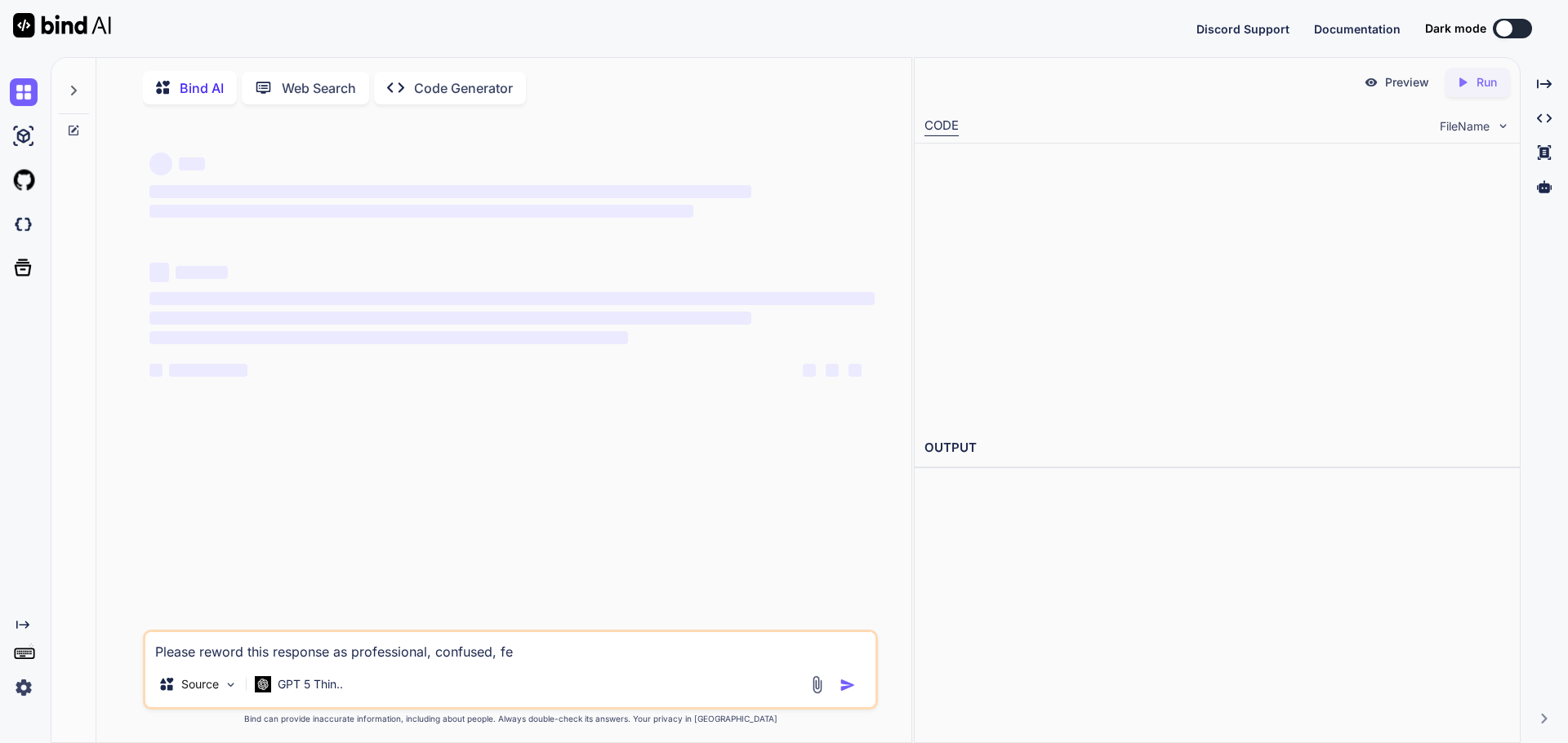
type textarea "Please reword this response as professional, confused, fee"
type textarea "x"
type textarea "Please reword this response as professional, confused, feel"
type textarea "x"
type textarea "Please reword this response as professional, confused, feeli"
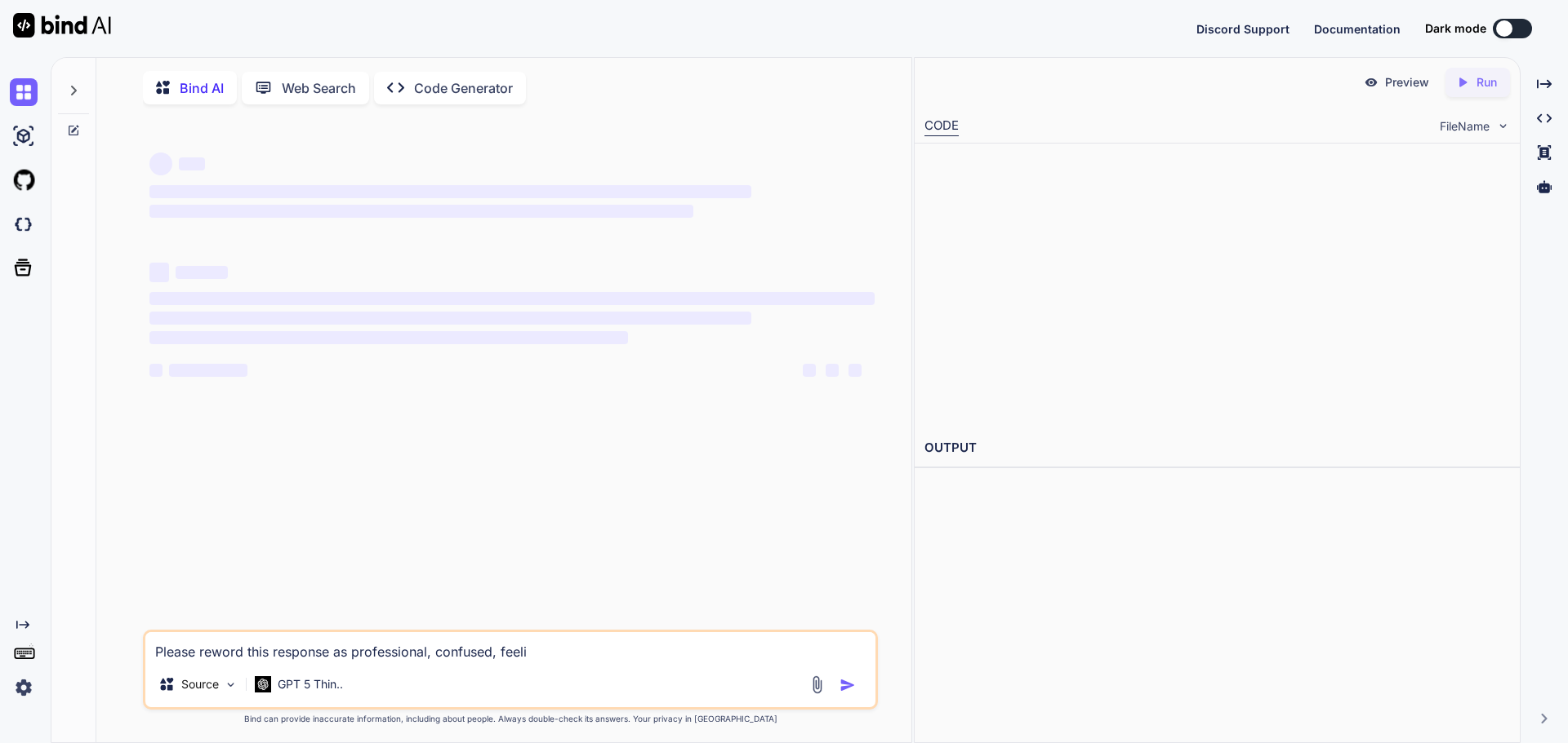
type textarea "x"
type textarea "Please reword this response as professional, confused, feelin"
type textarea "x"
type textarea "Please reword this response as professional, confused, feeling"
type textarea "x"
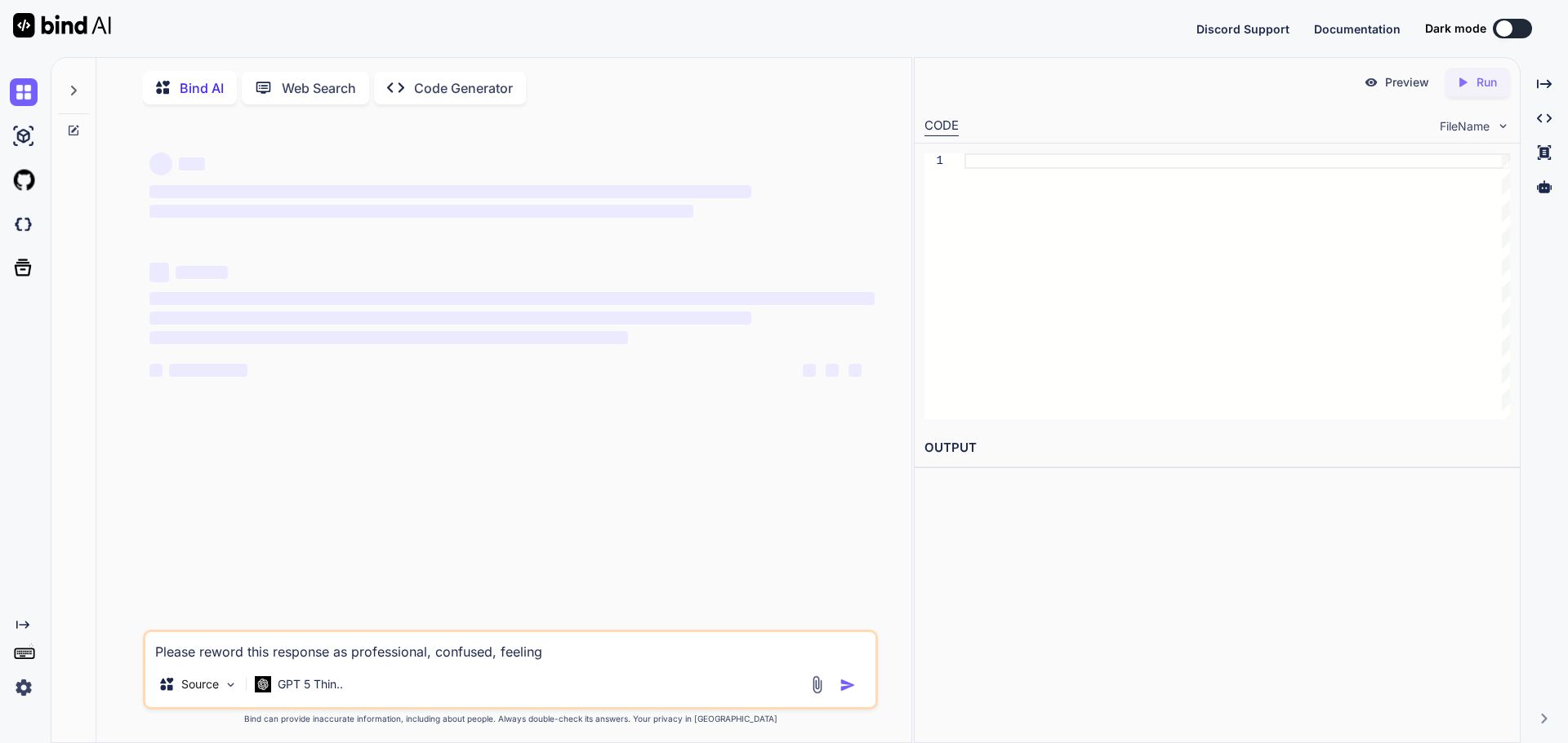
type textarea "Please reword this response as professional, confused, feeling"
type textarea "x"
type textarea "Please reword this response as professional, confused, feeling a"
type textarea "x"
type textarea "Please reword this response as professional, confused, feeling at"
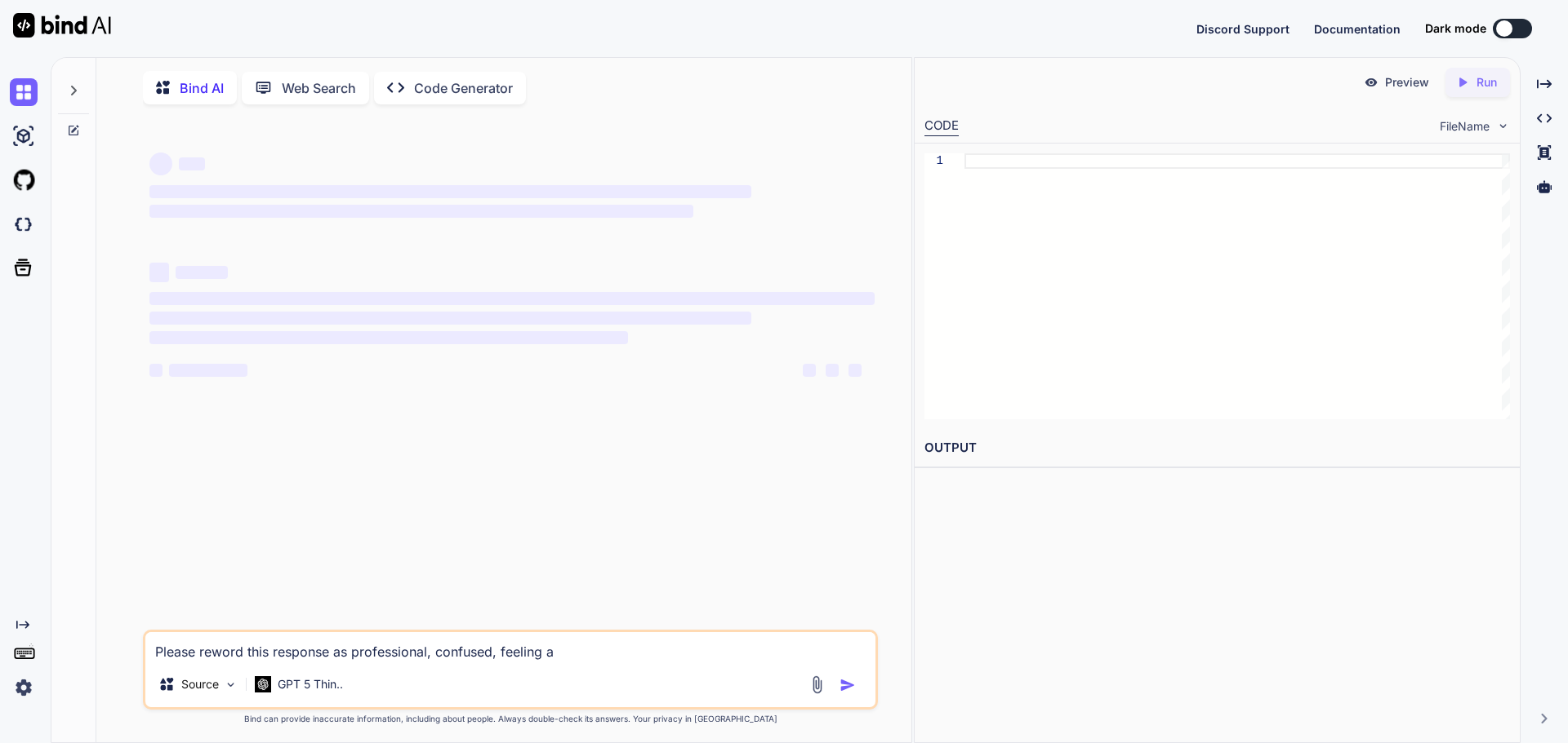
type textarea "x"
type textarea "Please reword this response as professional, confused, feeling att"
type textarea "x"
type textarea "Please reword this response as professional, confused, feeling atta"
type textarea "x"
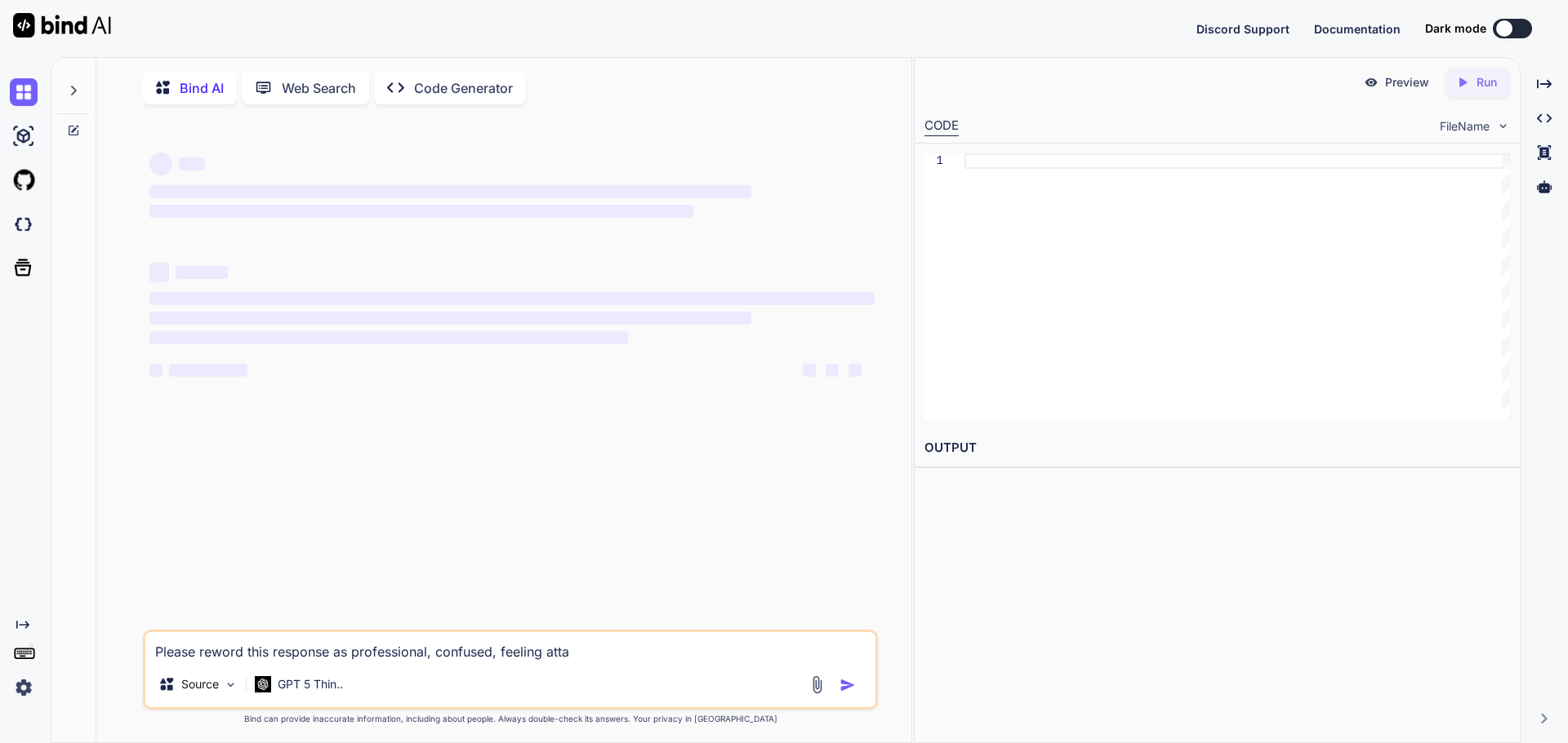
type textarea "Please reword this response as professional, confused, feeling attac"
type textarea "x"
type textarea "Please reword this response as professional, confused, feeling attack"
type textarea "x"
type textarea "Please reword this response as professional, confused, feeling attacke"
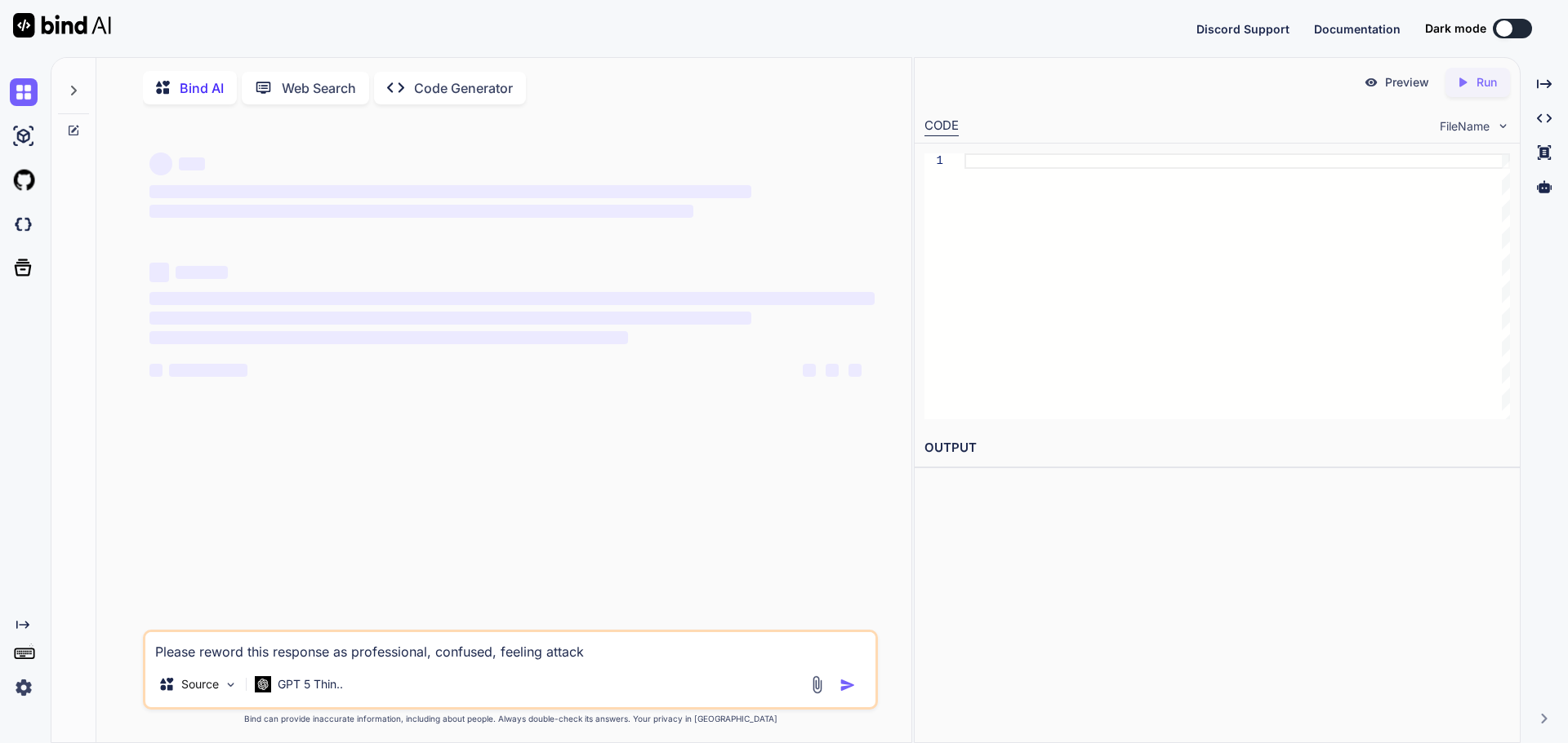
type textarea "x"
type textarea "Please reword this response as professional, confused, feeling attacked"
type textarea "x"
type textarea "Please reword this response as professional, confused, feeling attacked"
type textarea "x"
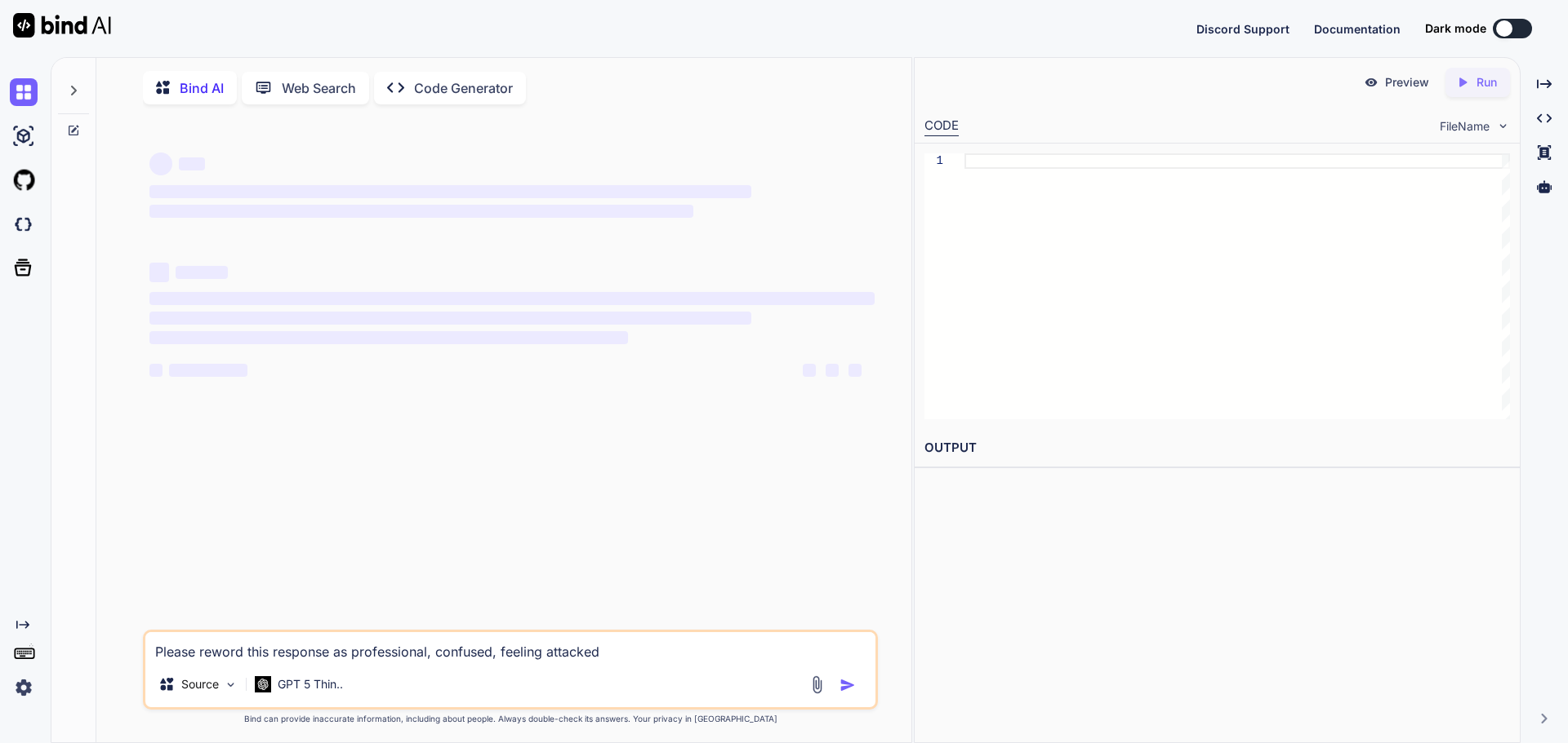
type textarea "Please reword this response as professional, confused, feeling attacked a"
type textarea "x"
type textarea "Please reword this response as professional, confused, feeling attacked an"
type textarea "x"
type textarea "Please reword this response as professional, confused, feeling attacked and"
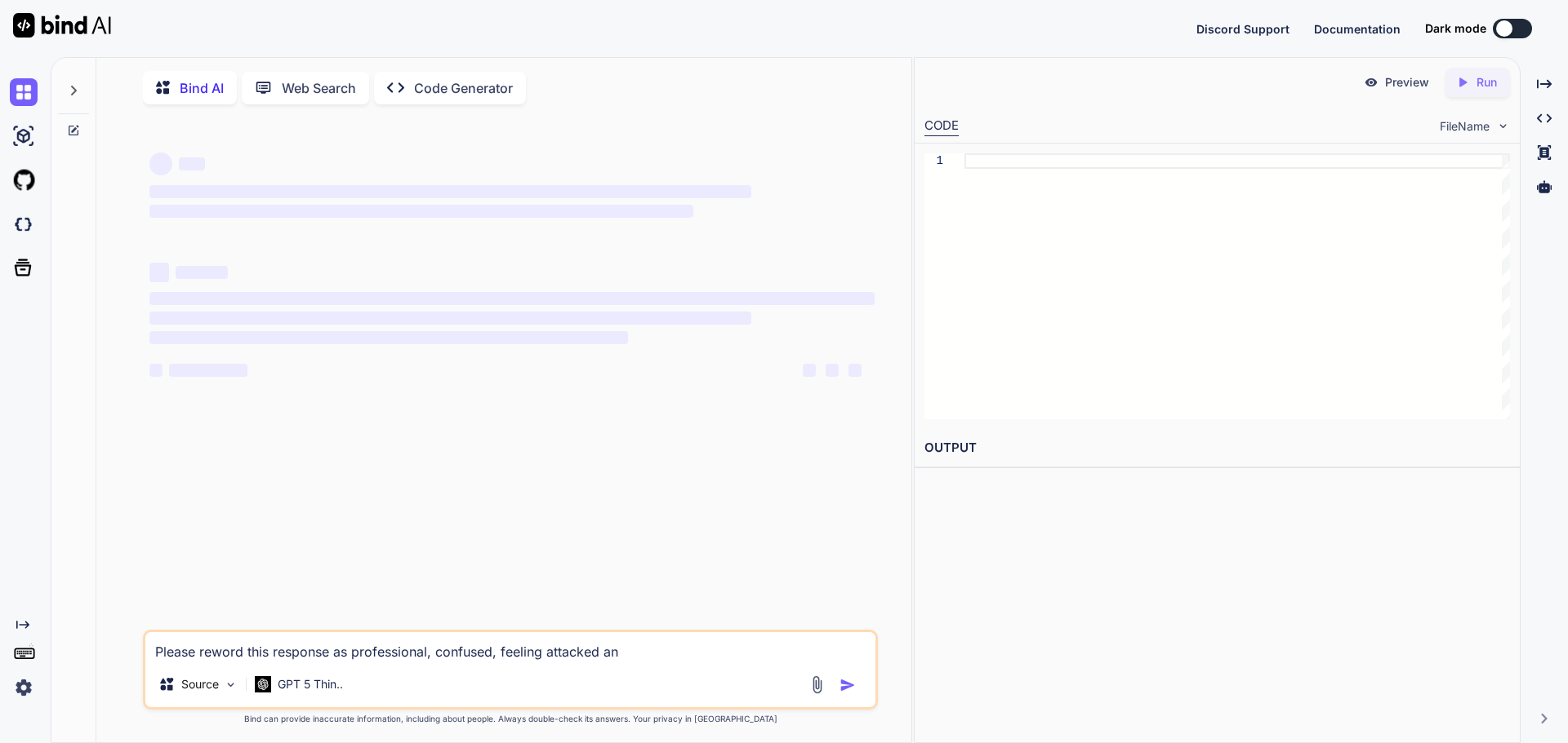
type textarea "x"
type textarea "Please reword this response as professional, confused, feeling attacked and"
type textarea "x"
type textarea "Please reword this response as professional, confused, feeling attacked and"
type textarea "x"
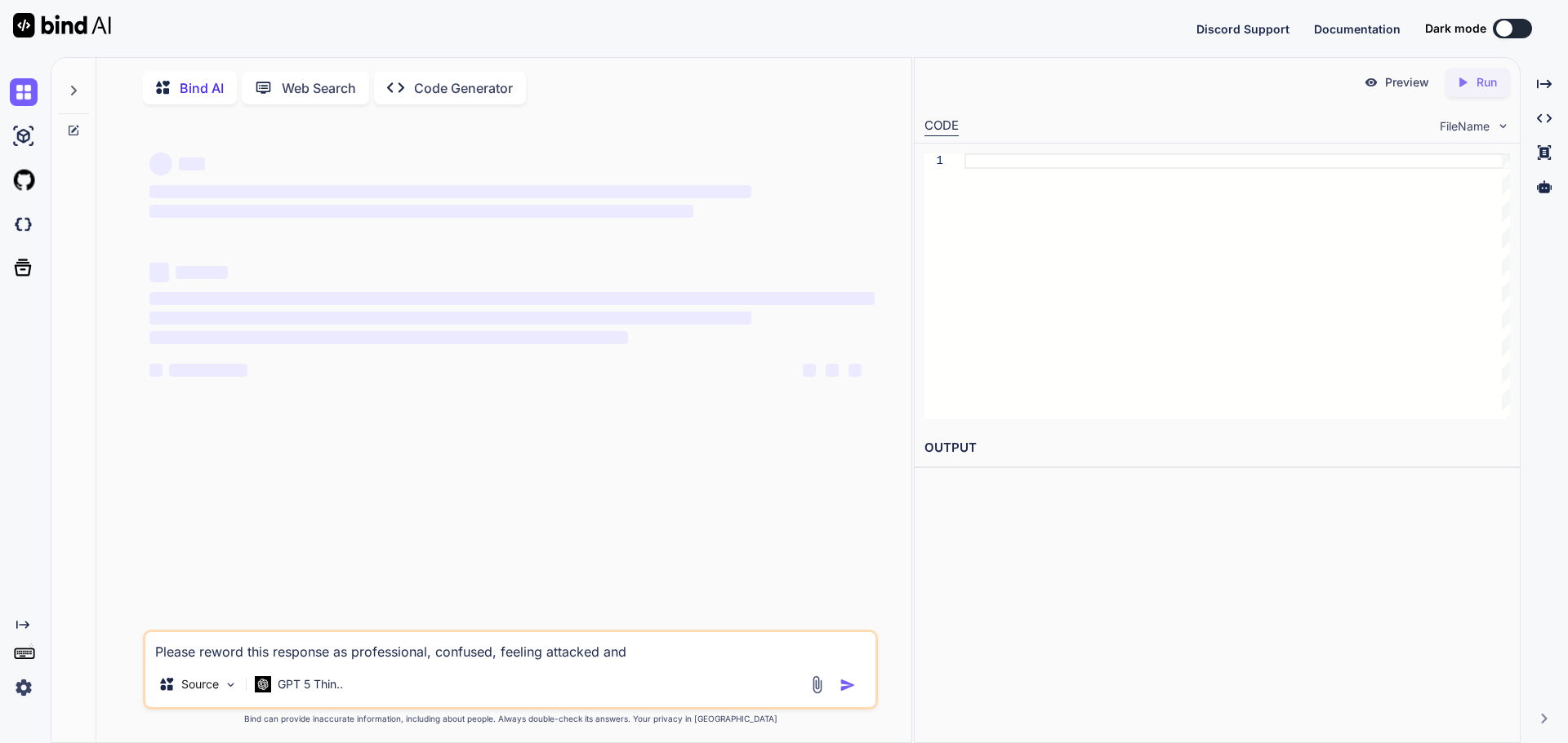
type textarea "Please reword this response as professional, confused, feeling attacked an"
type textarea "x"
type textarea "Please reword this response as professional, confused, feeling attacked a"
type textarea "x"
type textarea "Please reword this response as professional, confused, feeling attacked"
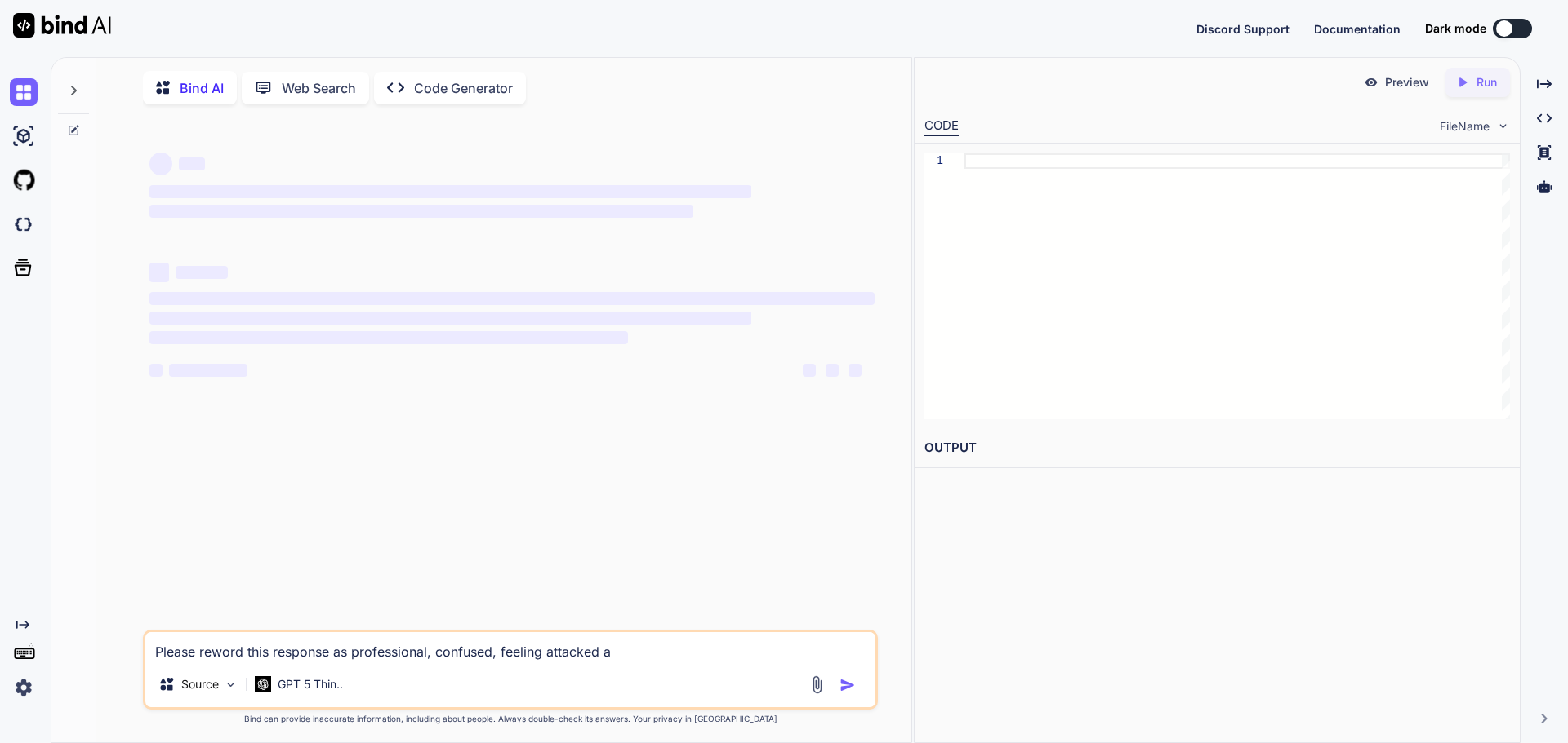
type textarea "x"
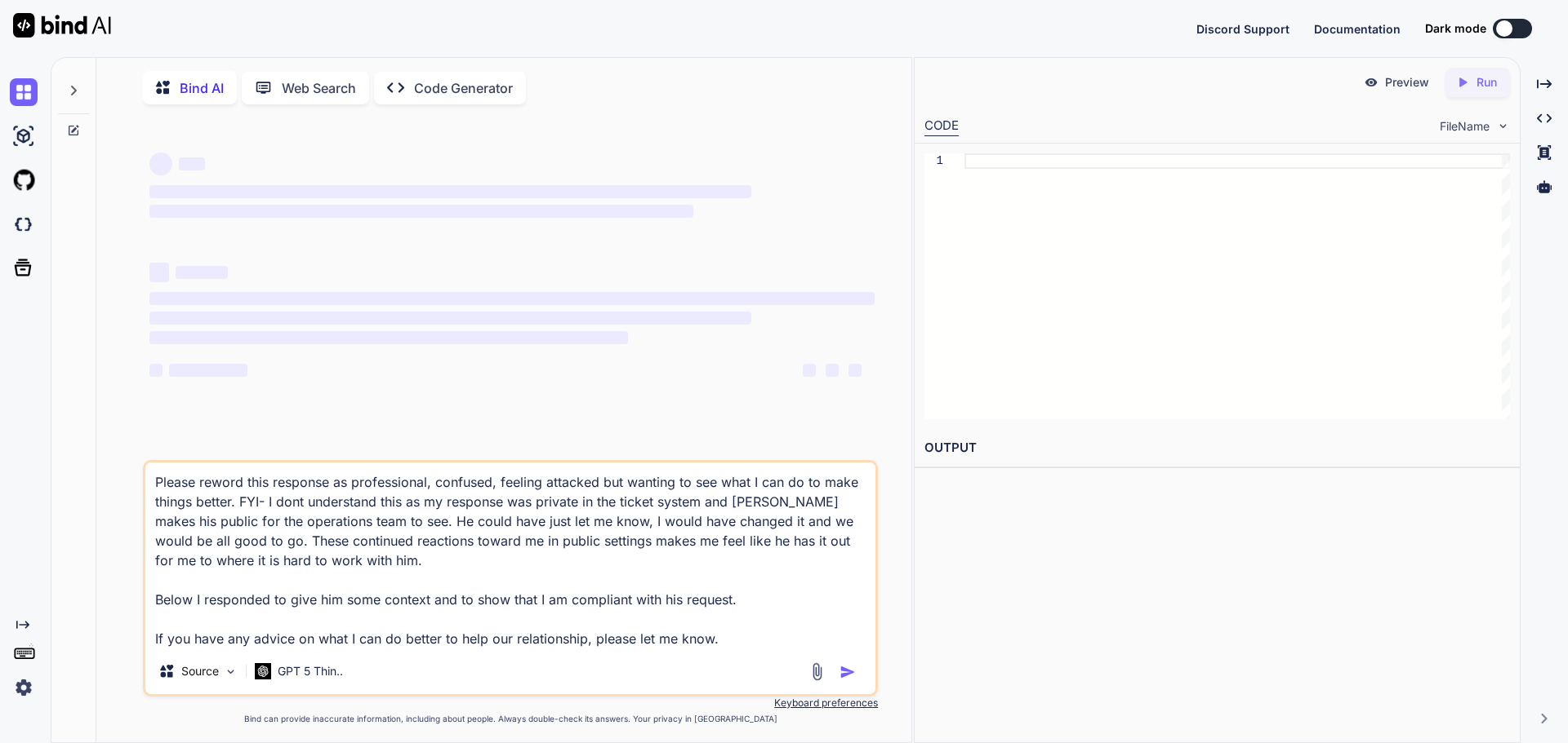
drag, startPoint x: 803, startPoint y: 650, endPoint x: 77, endPoint y: 434, distance: 757.5
click at [77, 434] on div "Bind AI Web Search Created with Pixso. Code Generator ‌ ‌ ‌ ‌ ‌ ‌ ‌ ‌ ‌ ‌ ‌ ‌ ‌…" at bounding box center [482, 401] width 860 height 687
click at [706, 535] on textarea "Please reword this response as professional, confused, feeling attacked but wan…" at bounding box center [510, 555] width 730 height 186
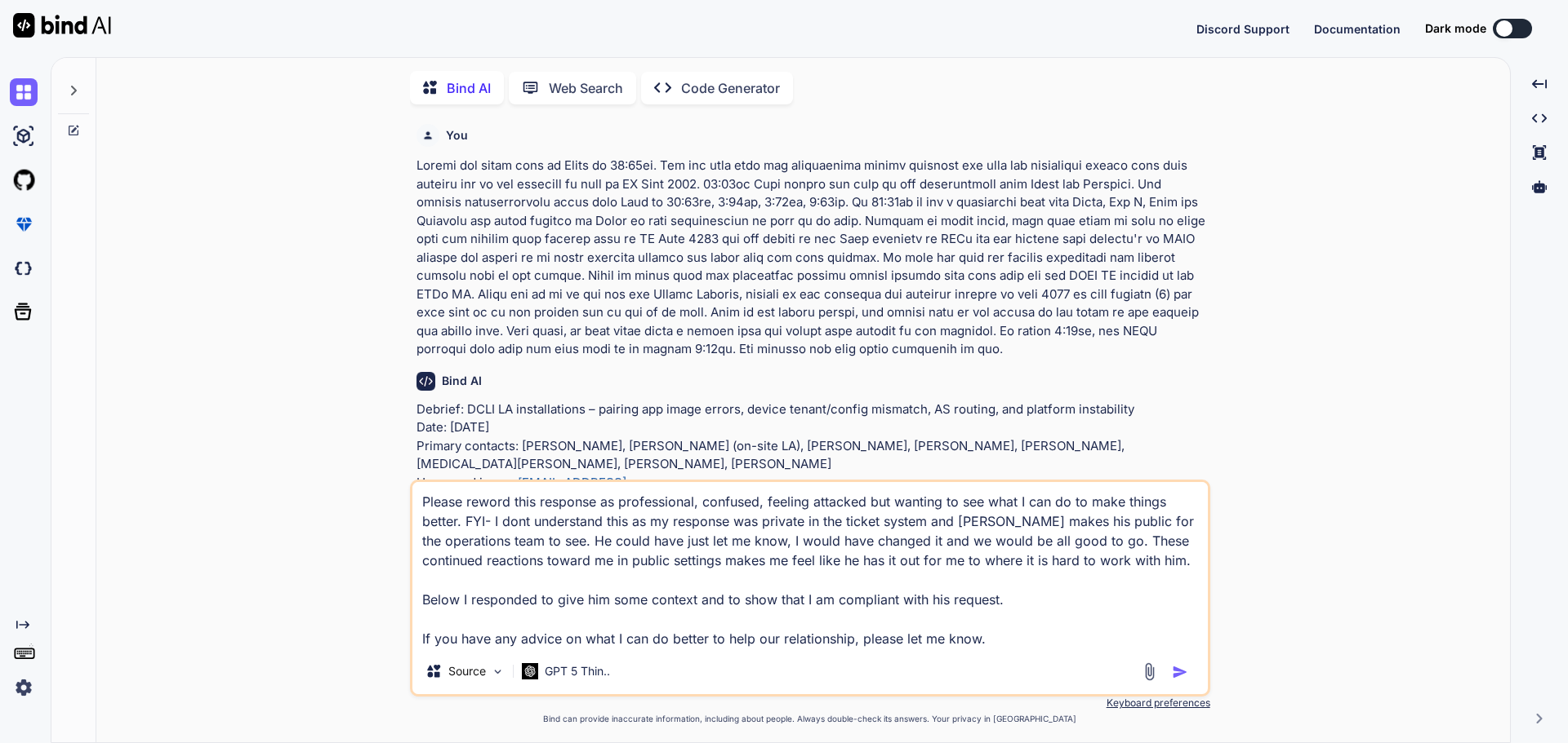
scroll to position [6, 0]
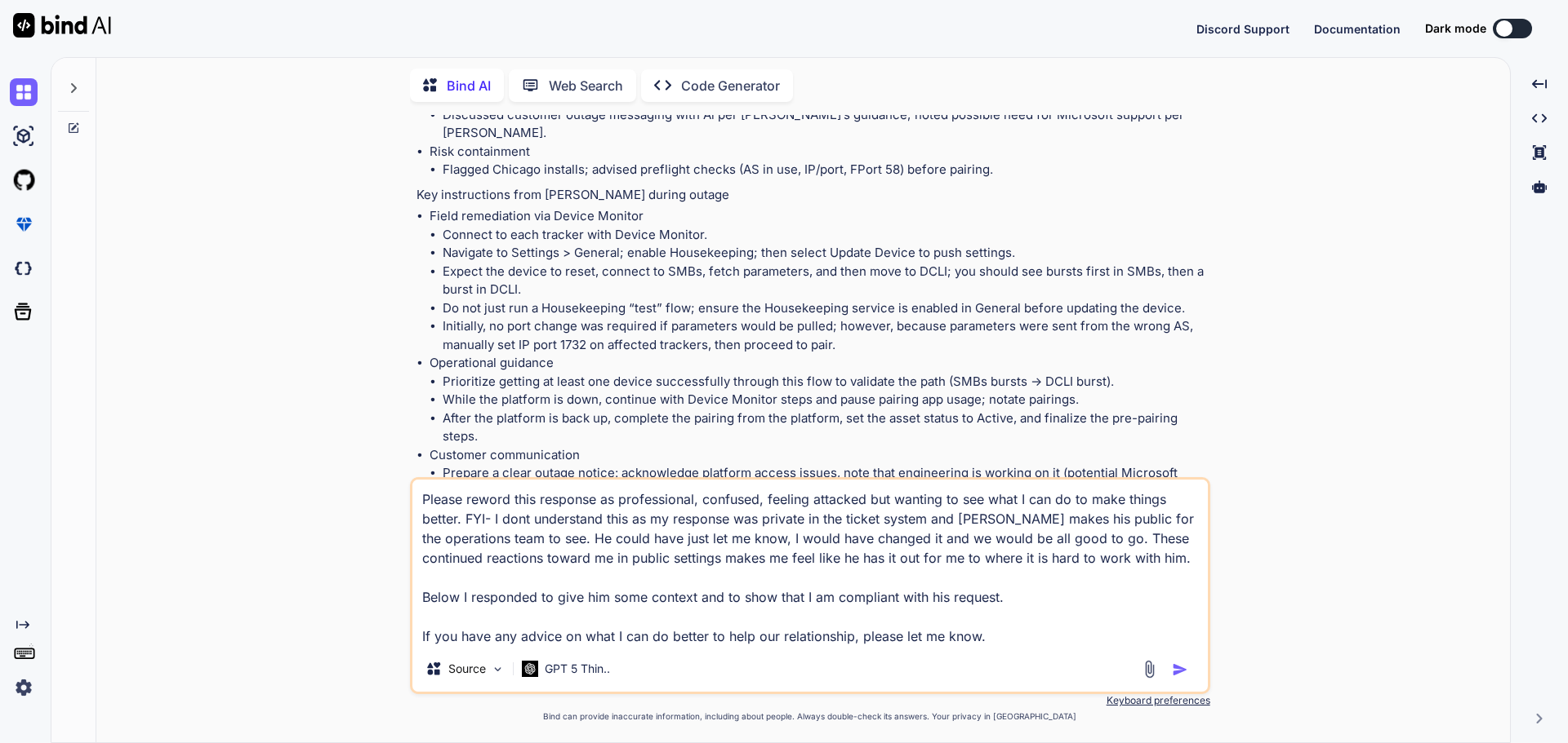
type textarea "x"
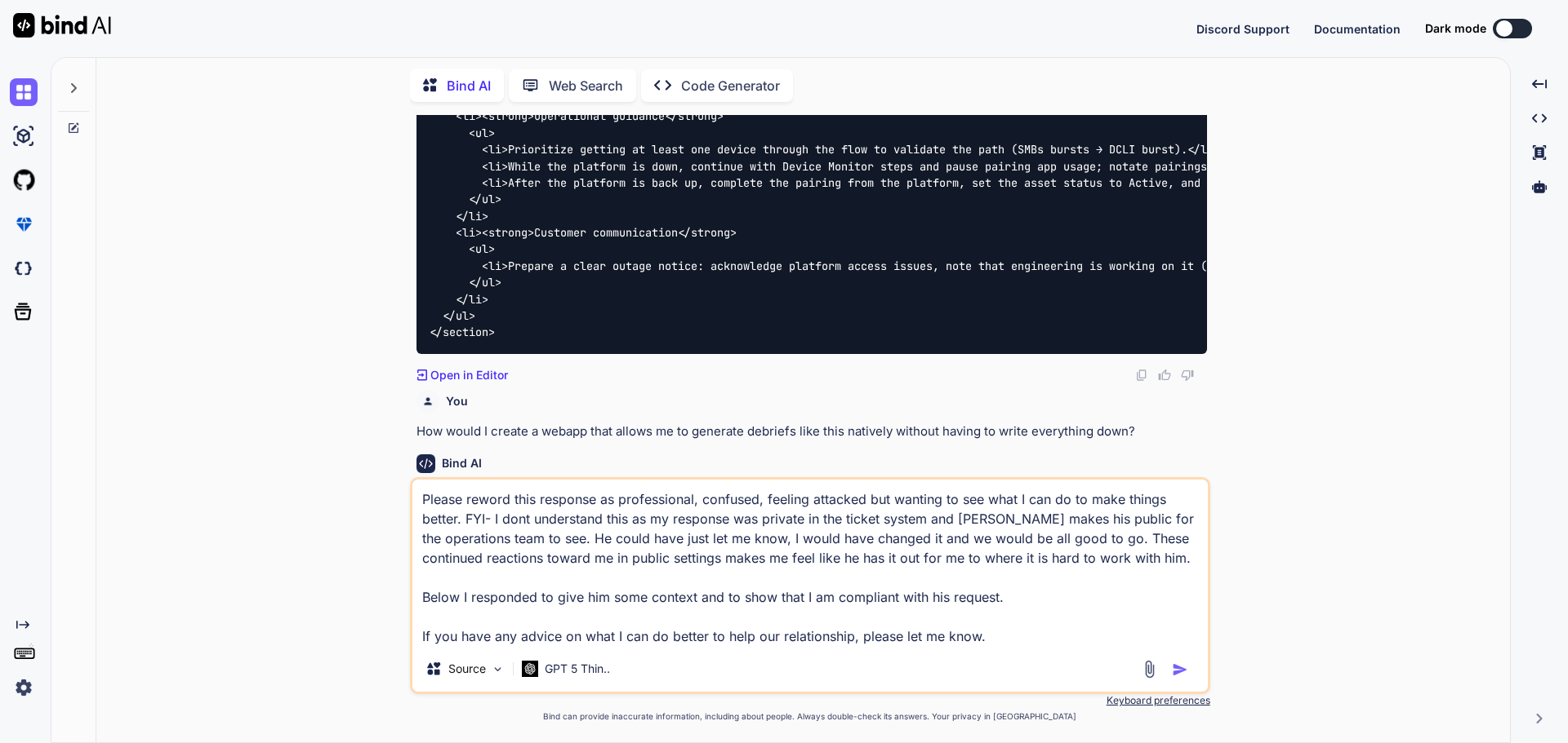
scroll to position [8088, 0]
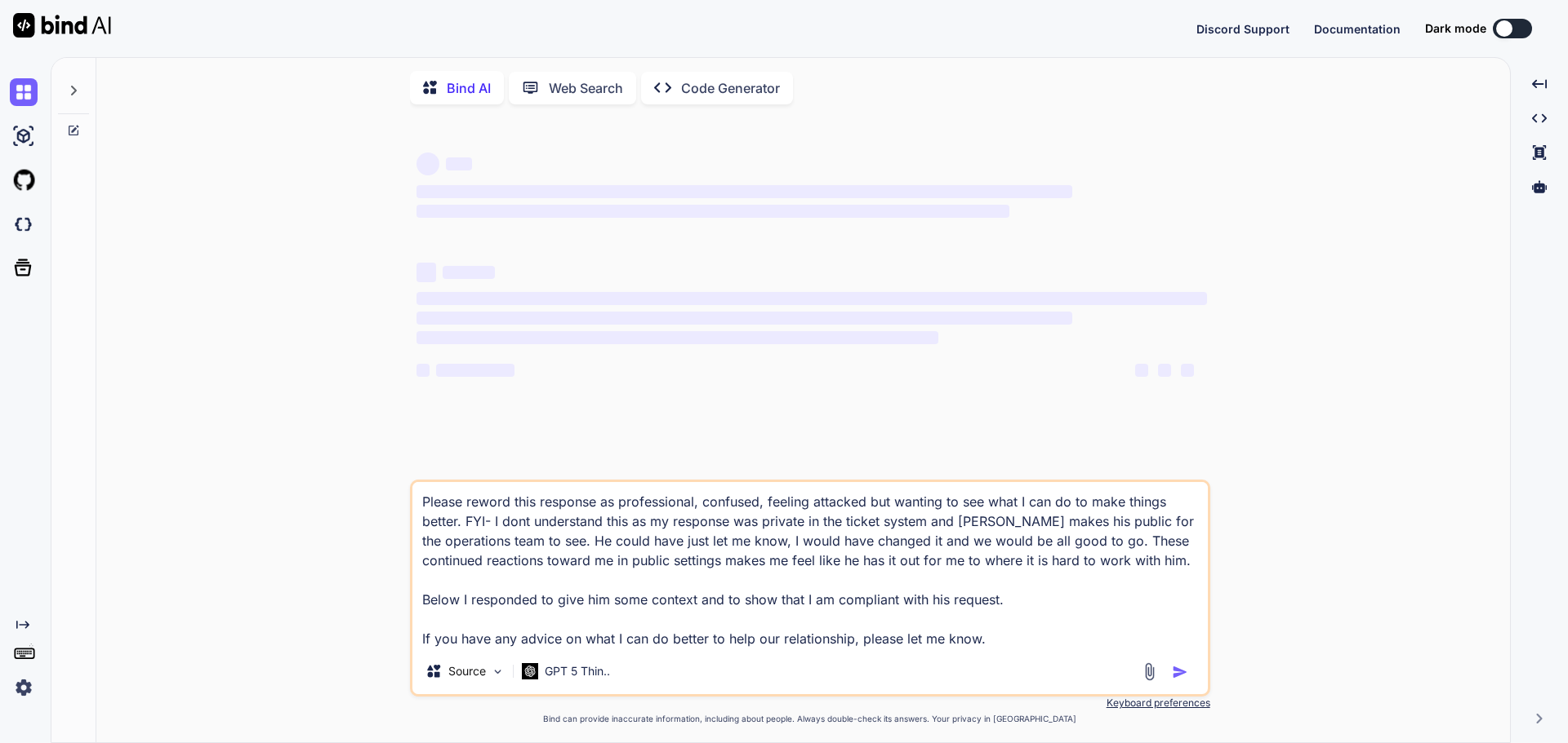
type textarea "x"
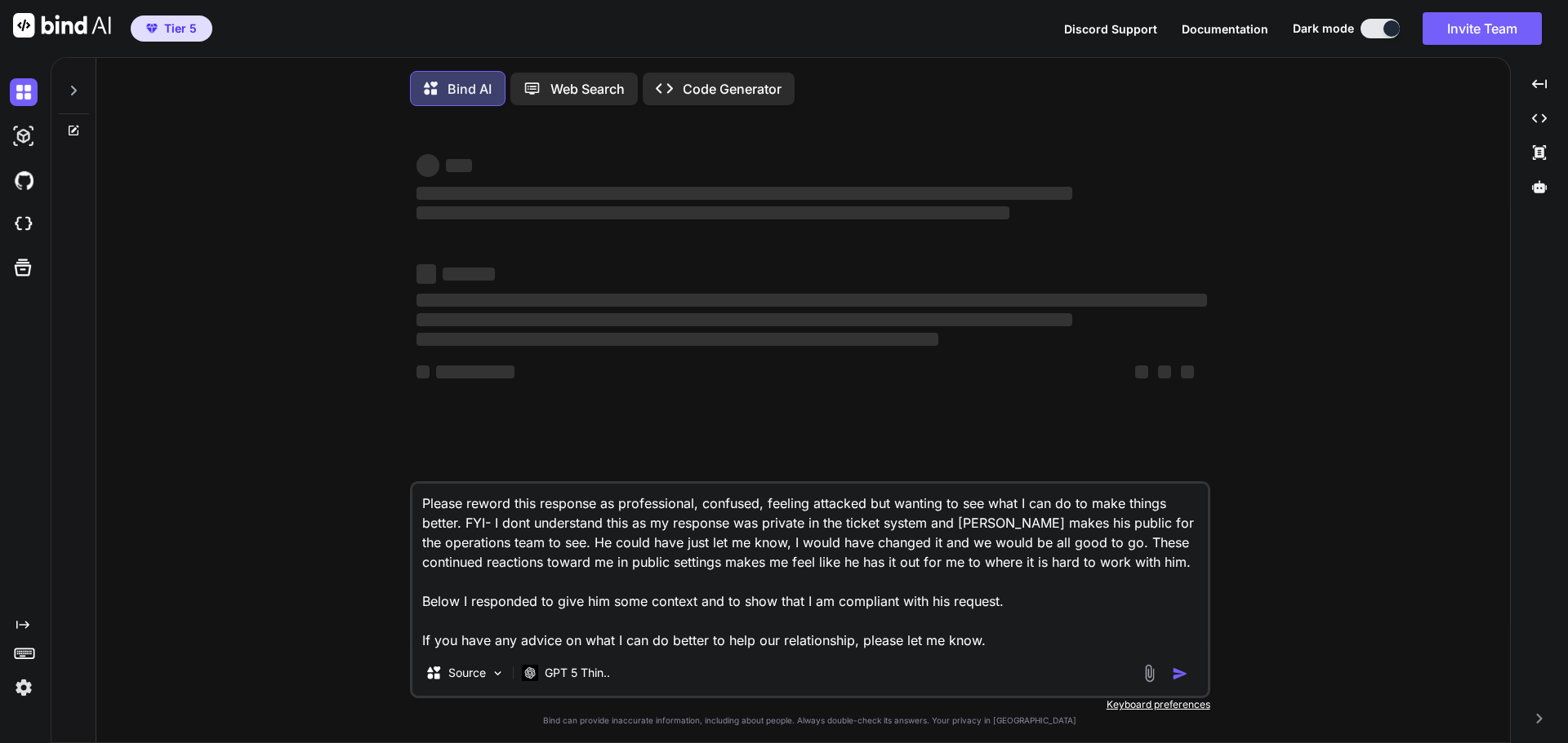
drag, startPoint x: 1007, startPoint y: 639, endPoint x: 366, endPoint y: 425, distance: 675.8
click at [366, 425] on div "‌ ‌ ‌ ‌ ‌ ‌ ‌ ‌ ‌ ‌ ‌ ‌ ‌ ‌ Please reword this response as professional, confus…" at bounding box center [809, 432] width 1401 height 627
type textarea "x"
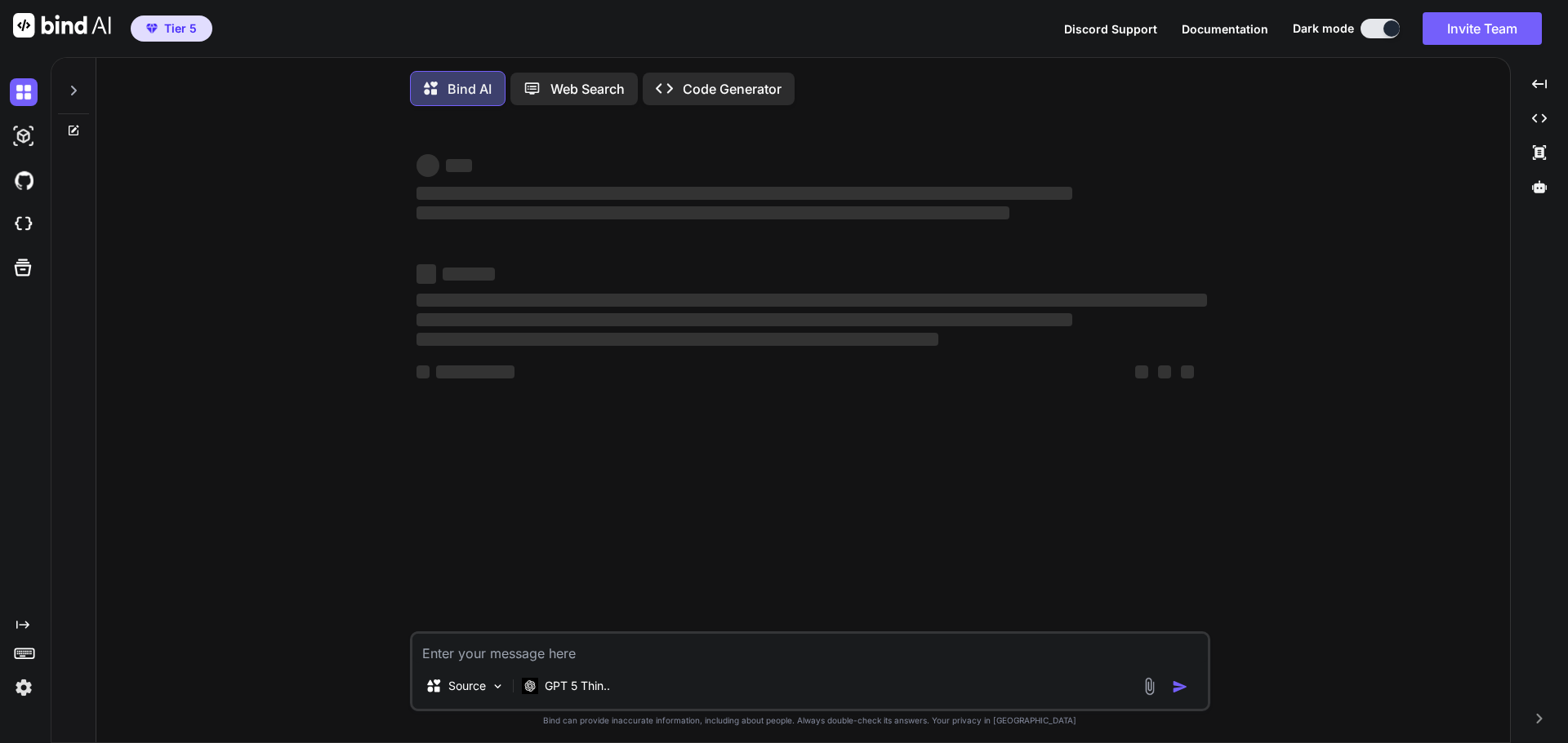
click at [74, 132] on icon at bounding box center [75, 128] width 7 height 7
type textarea "x"
click at [687, 658] on textarea at bounding box center [809, 649] width 795 height 29
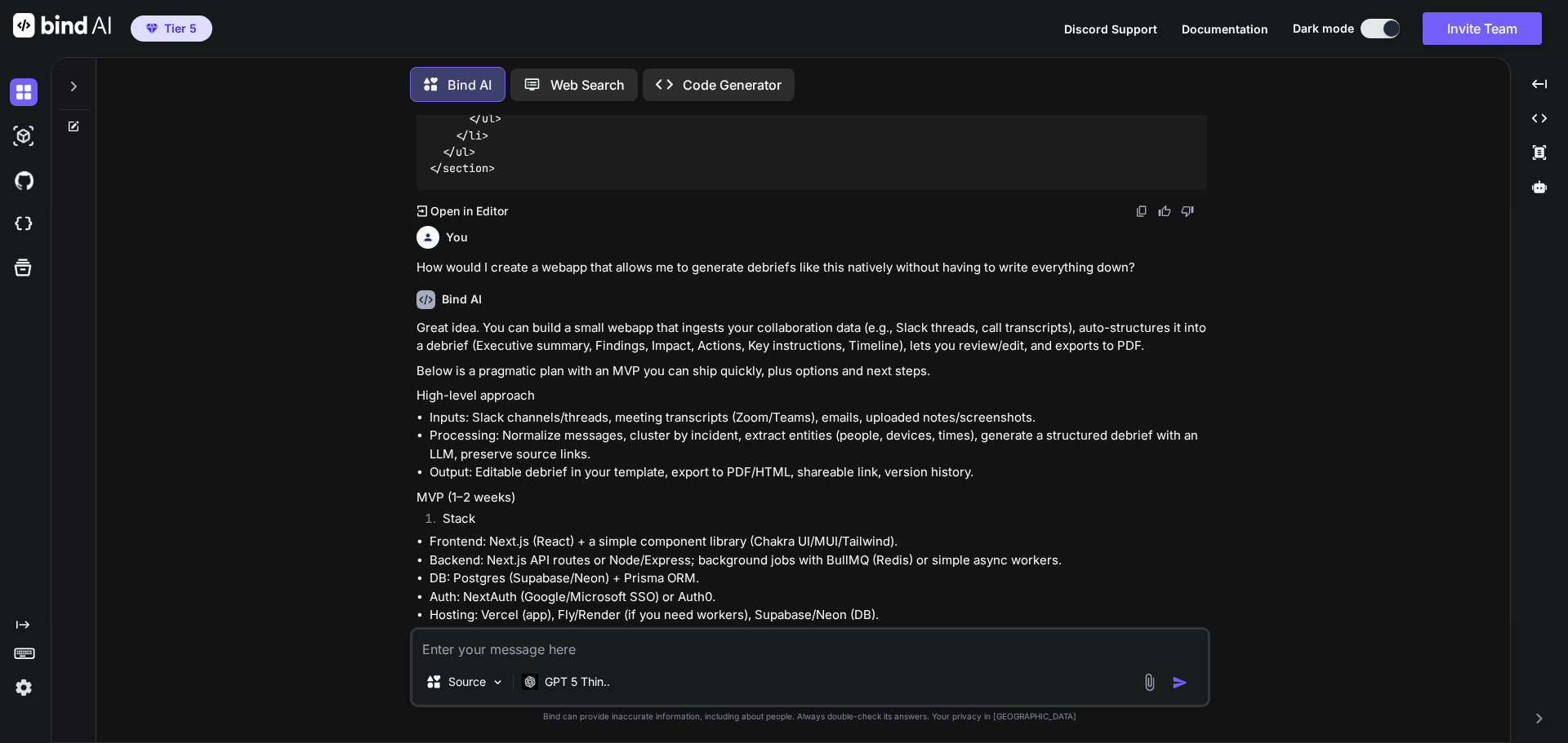
scroll to position [8169, 0]
